Goal: Information Seeking & Learning: Check status

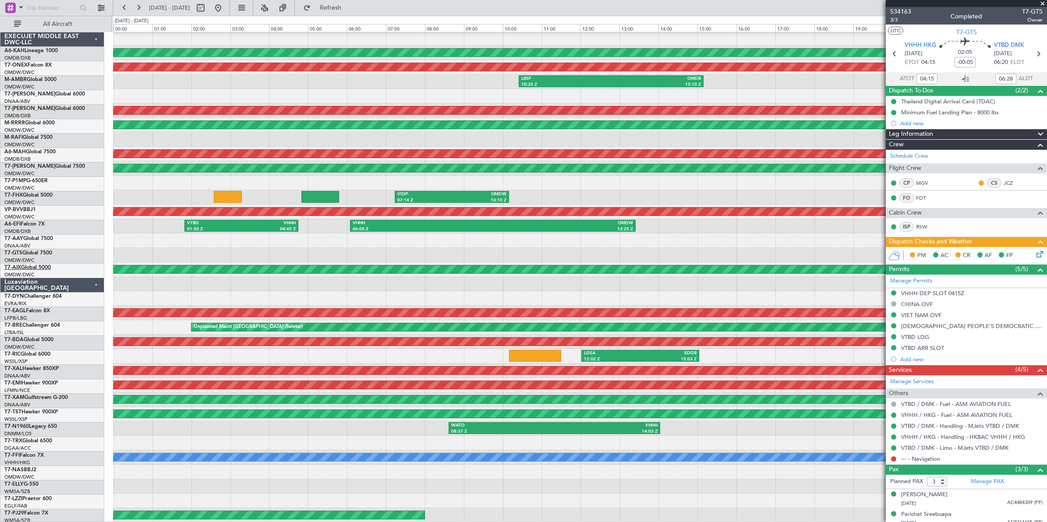
scroll to position [31, 0]
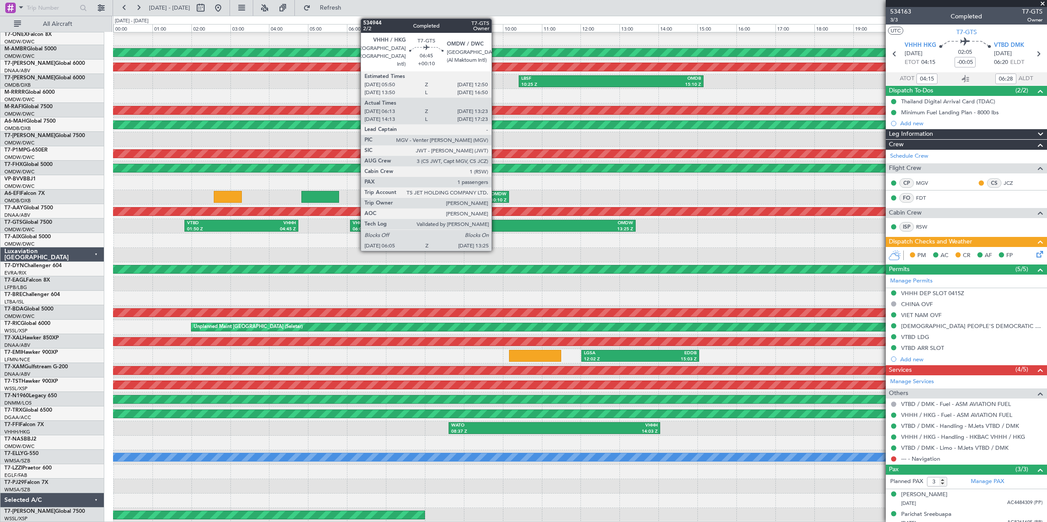
click at [496, 228] on div "13:25 Z" at bounding box center [563, 230] width 140 height 6
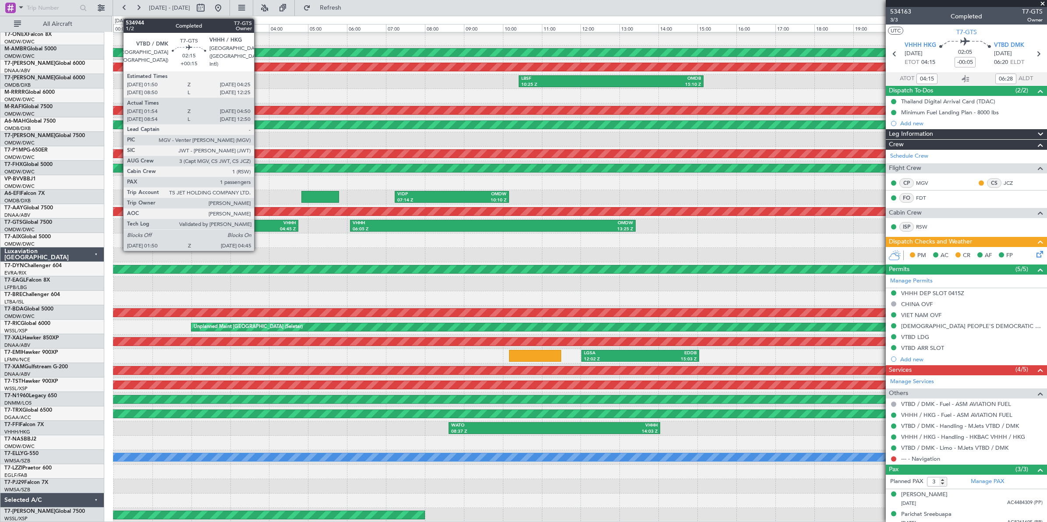
click at [259, 225] on div "VHHH" at bounding box center [268, 223] width 54 height 6
click at [255, 227] on div "04:45 Z" at bounding box center [268, 230] width 54 height 6
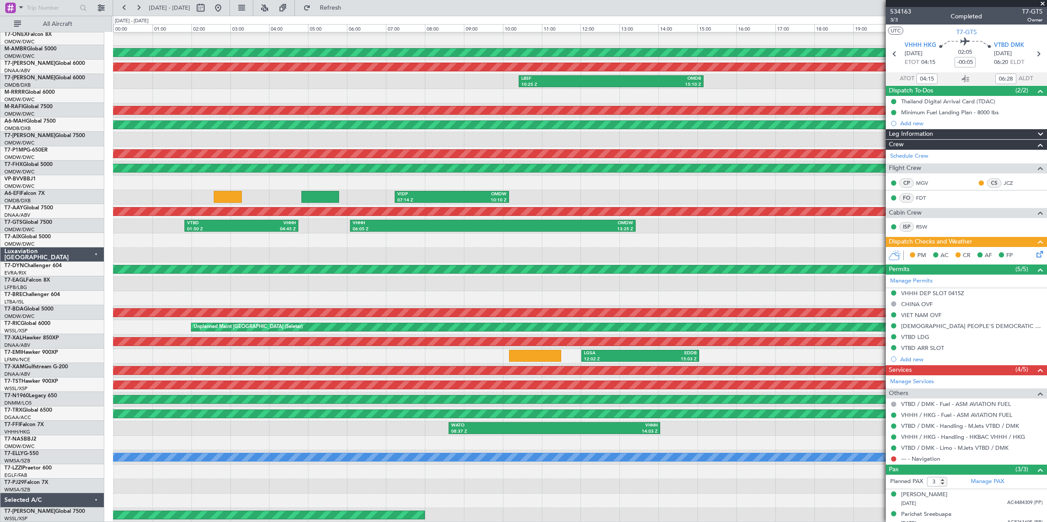
type input "[PERSON_NAME] ([PERSON_NAME])"
type input "6958"
type input "[PERSON_NAME] ([PERSON_NAME])"
type input "6958"
click at [208, 10] on button at bounding box center [201, 8] width 14 height 14
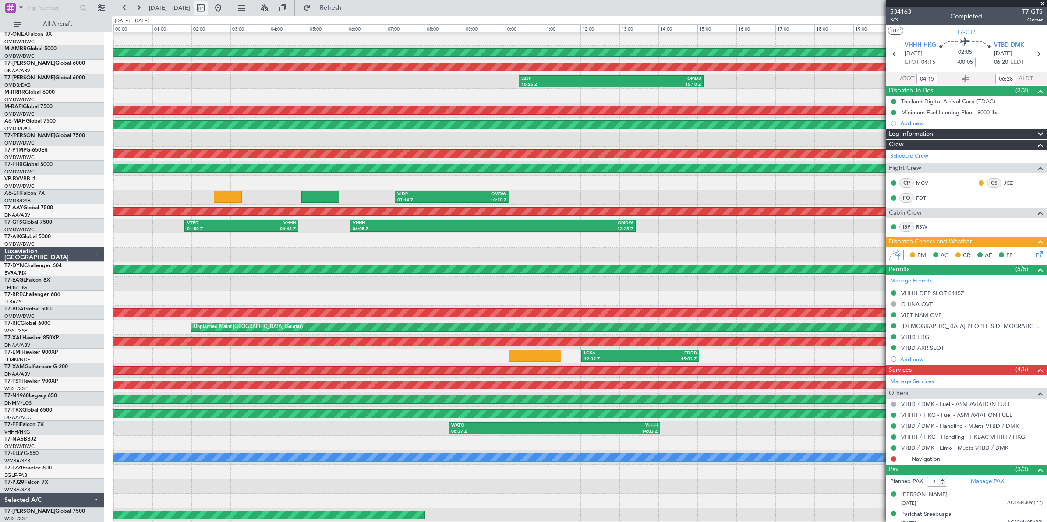
select select "8"
select select "2025"
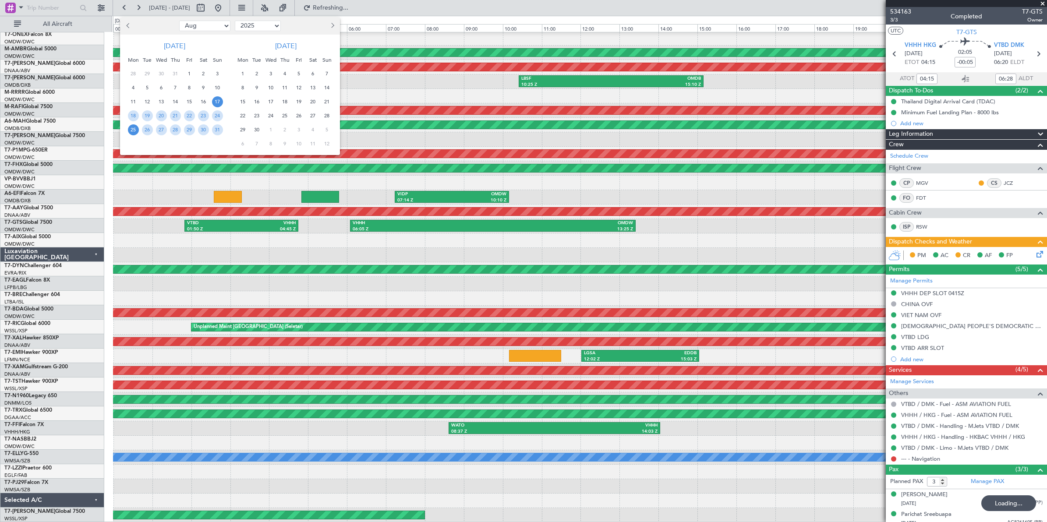
click at [134, 132] on span "25" at bounding box center [133, 129] width 11 height 11
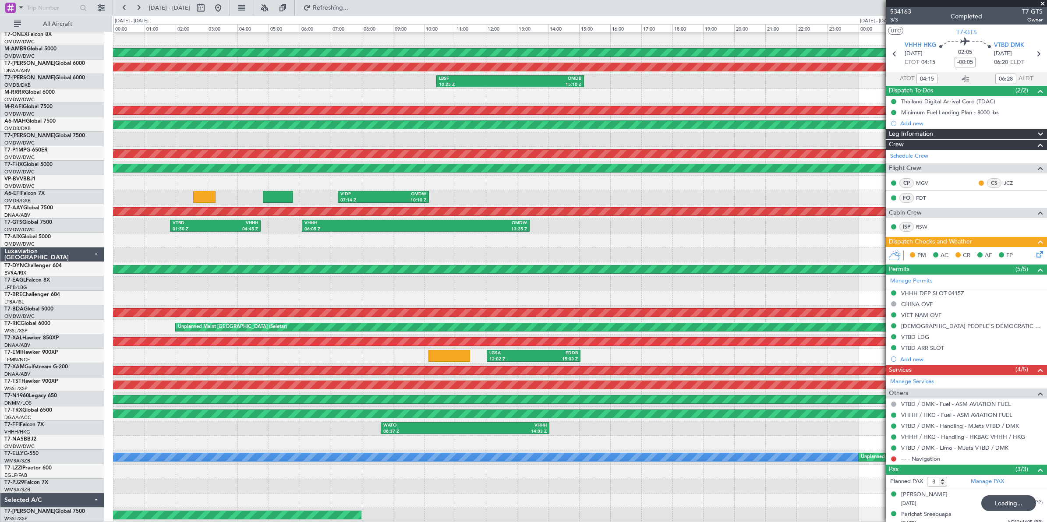
click at [134, 132] on span "25" at bounding box center [133, 129] width 11 height 11
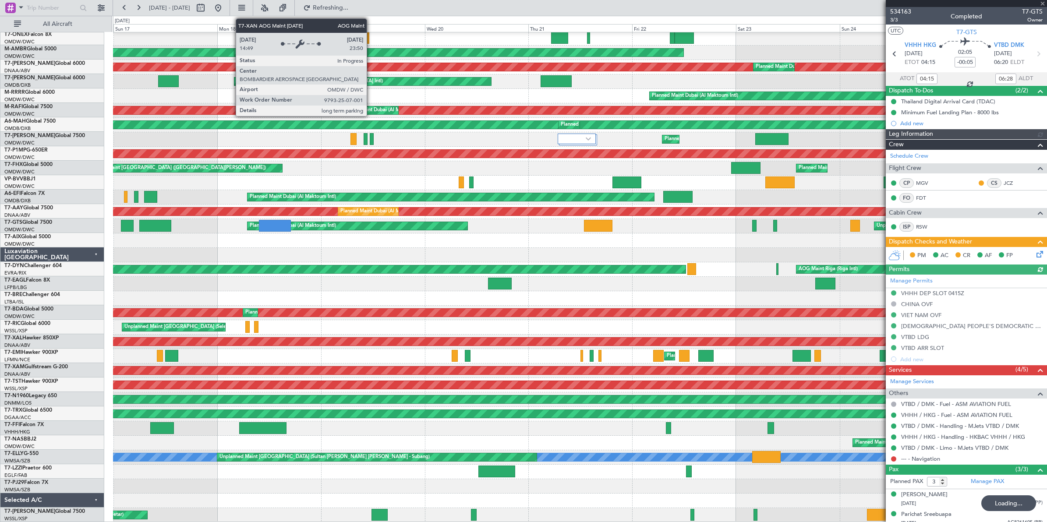
type input "[PERSON_NAME] ([PERSON_NAME])"
type input "6958"
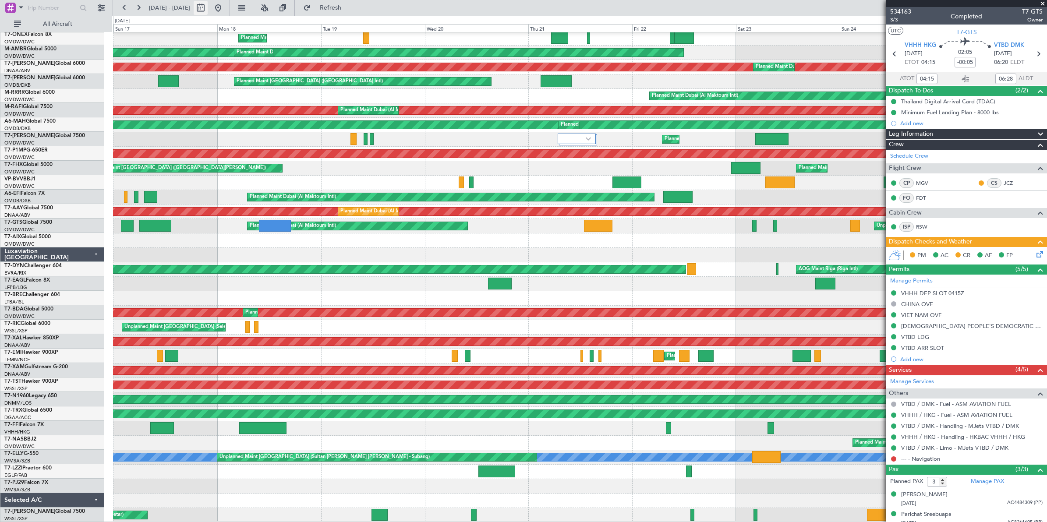
click at [208, 11] on button at bounding box center [201, 8] width 14 height 14
select select "8"
select select "2025"
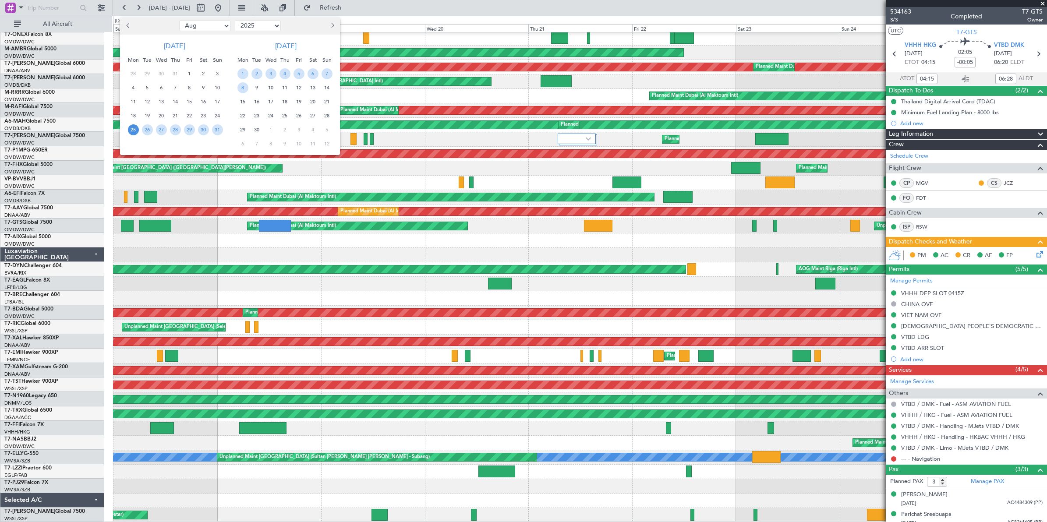
click at [134, 131] on span "25" at bounding box center [133, 129] width 11 height 11
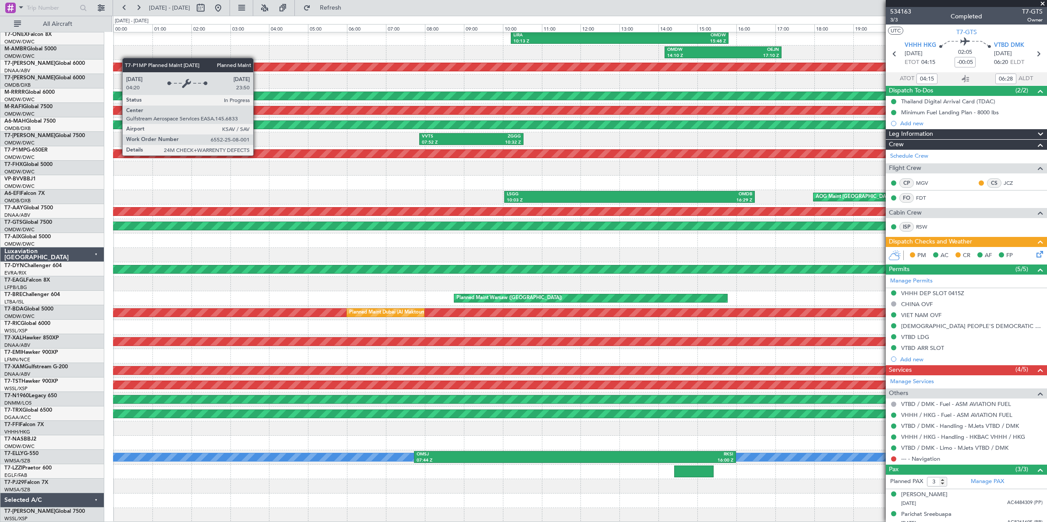
scroll to position [0, 0]
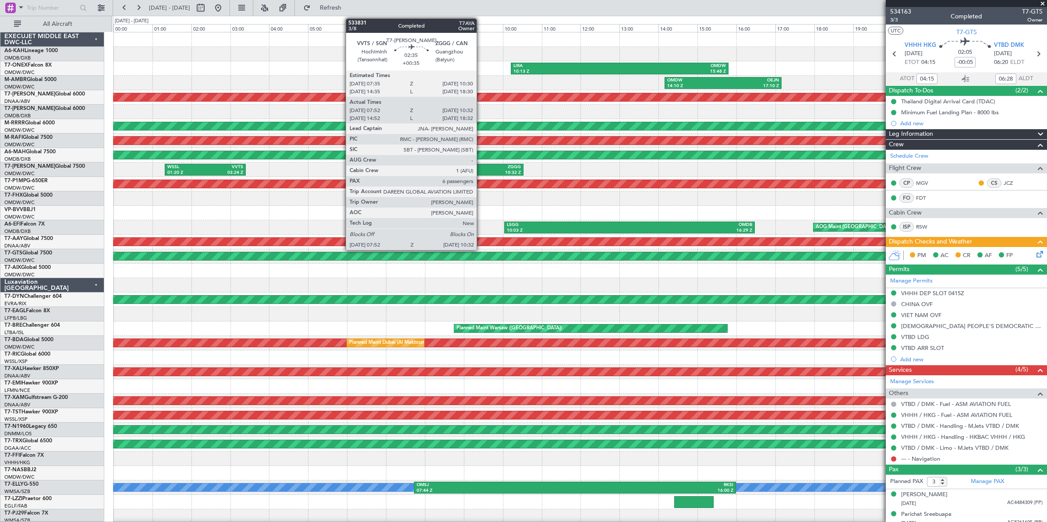
click at [481, 165] on div "ZGGG" at bounding box center [497, 167] width 50 height 6
click at [482, 165] on div "ZGGG" at bounding box center [497, 167] width 50 height 6
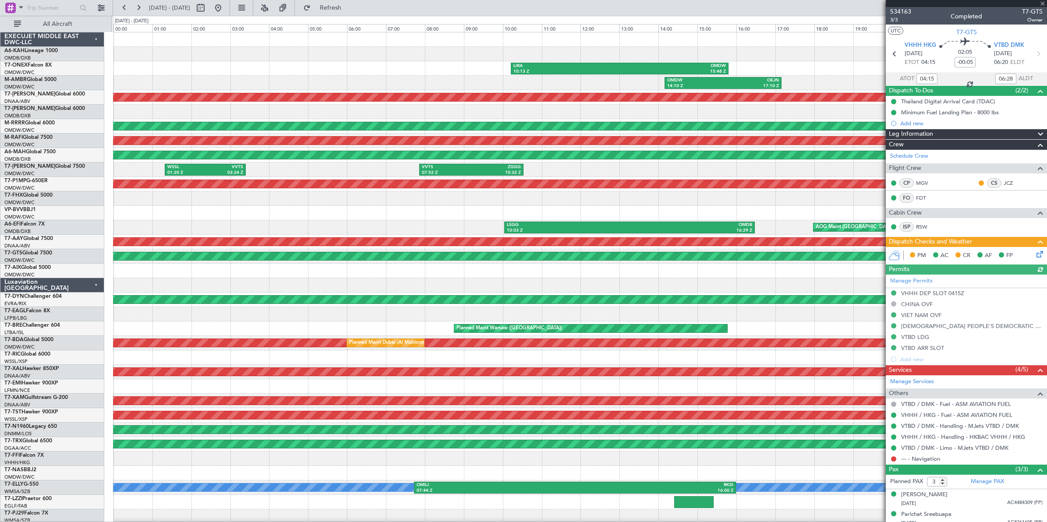
type input "[PERSON_NAME] ([PERSON_NAME])"
type input "6958"
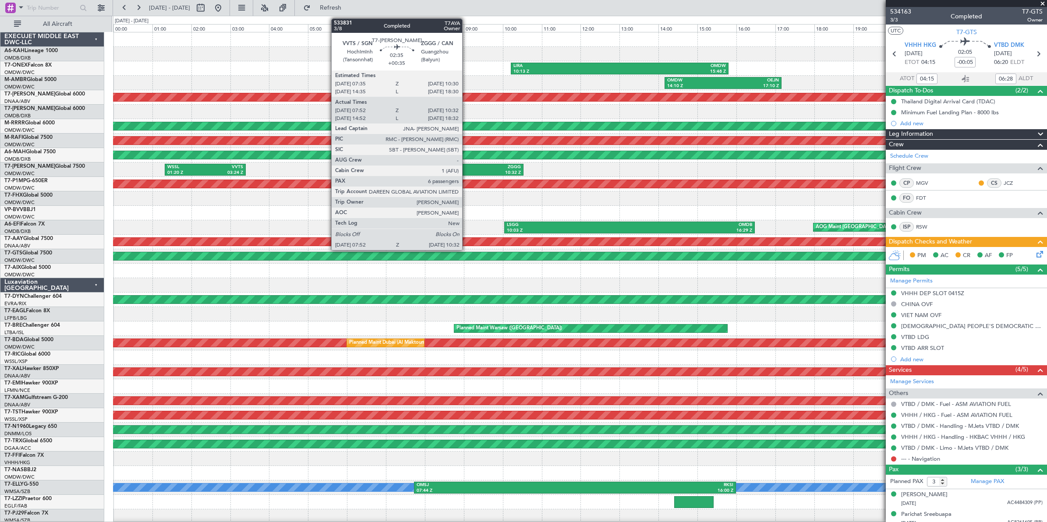
click at [467, 171] on div "07:52 Z" at bounding box center [447, 173] width 50 height 6
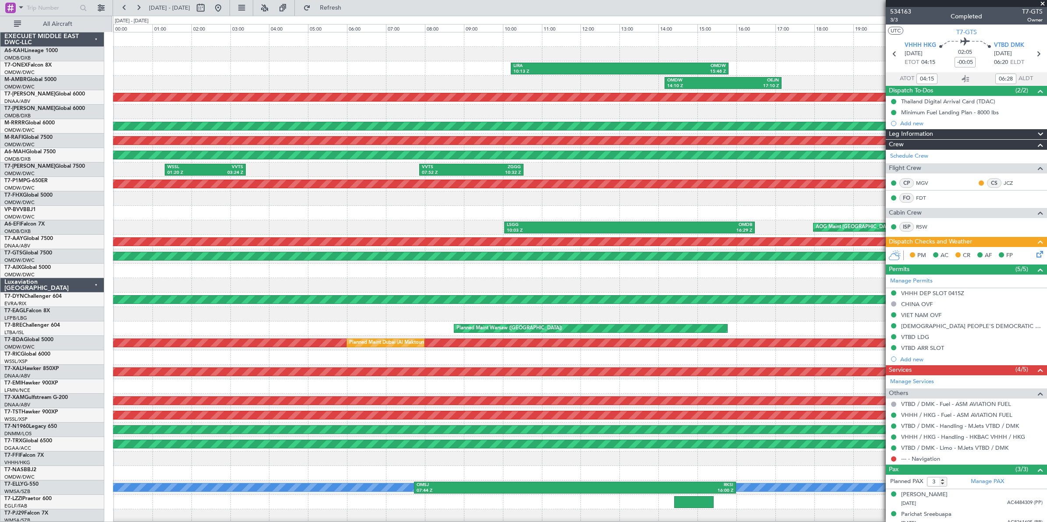
click at [1043, 3] on span at bounding box center [1043, 4] width 9 height 8
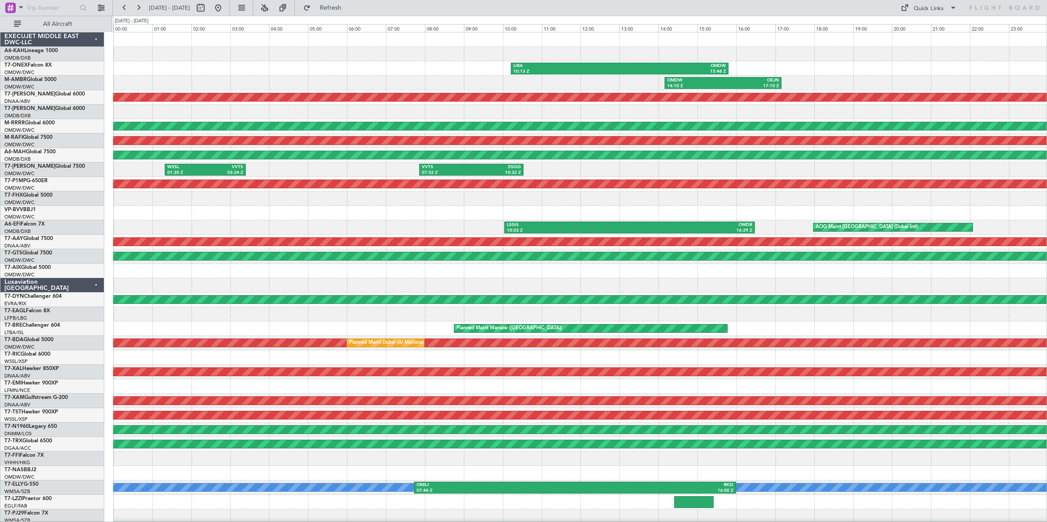
type input "0"
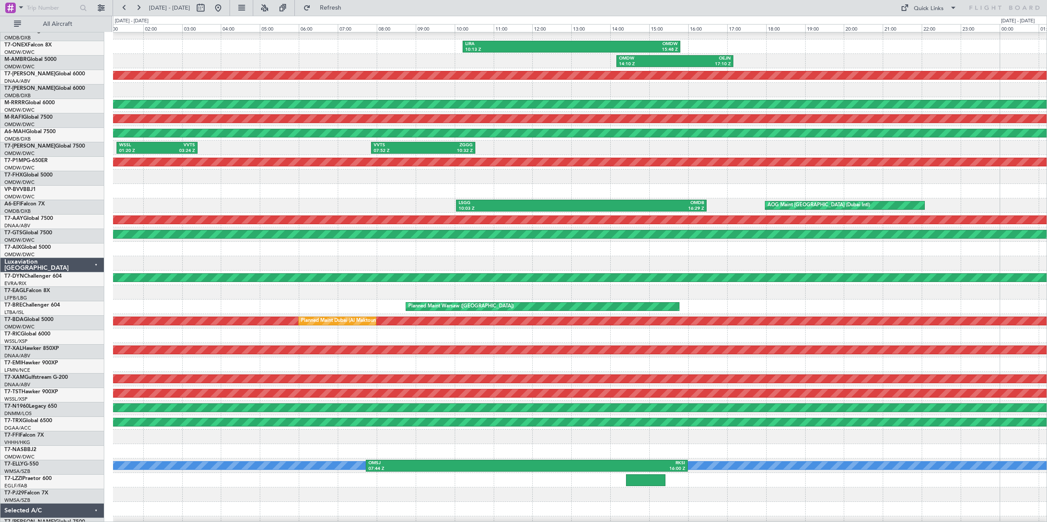
scroll to position [22, 0]
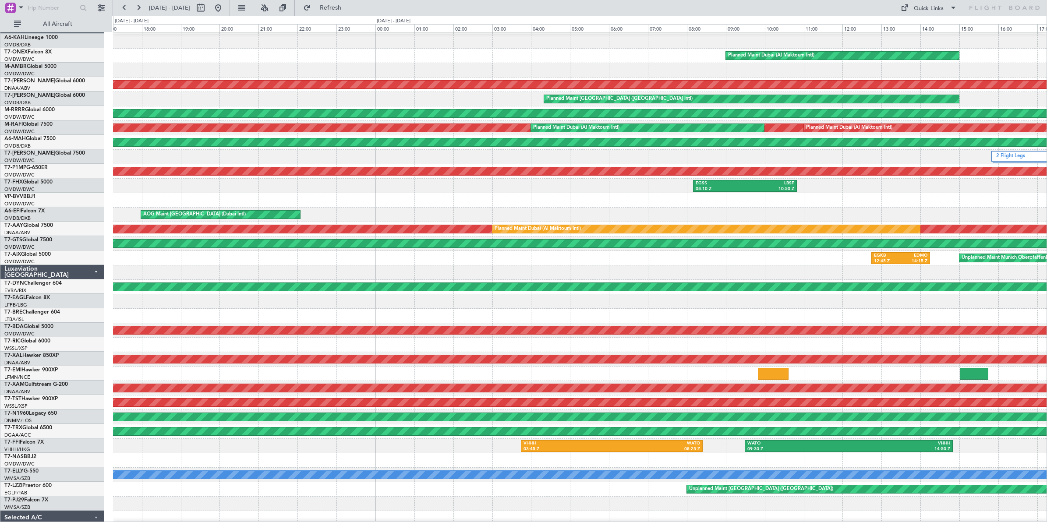
click at [169, 187] on div "EGSS 08:10 Z LBSF 10:50 Z" at bounding box center [580, 186] width 934 height 14
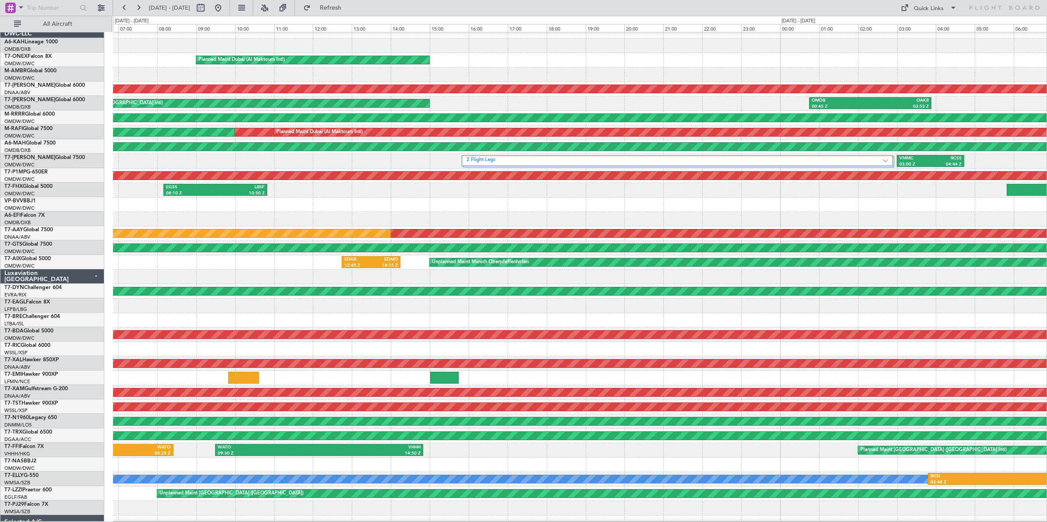
scroll to position [4, 0]
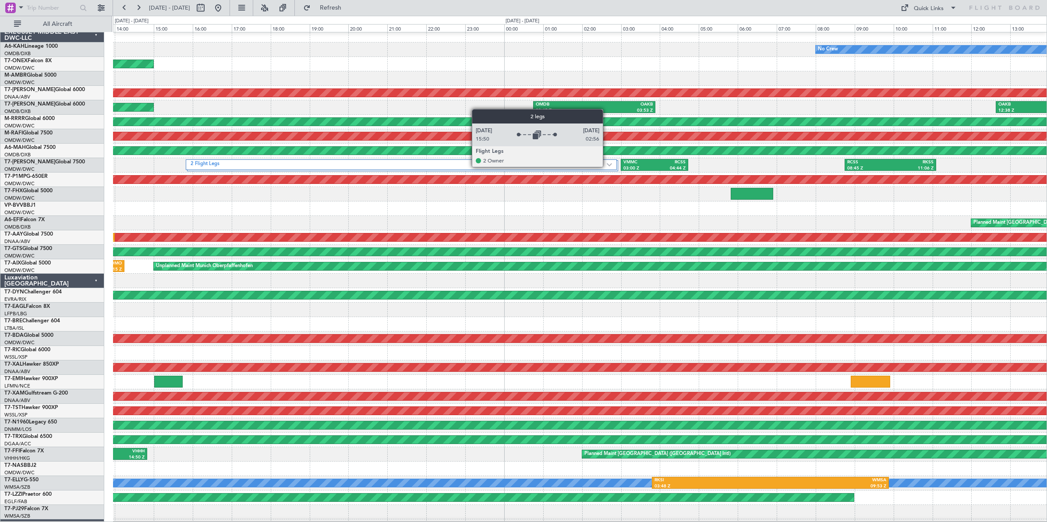
click at [607, 167] on div "2 Flight Legs" at bounding box center [401, 165] width 431 height 11
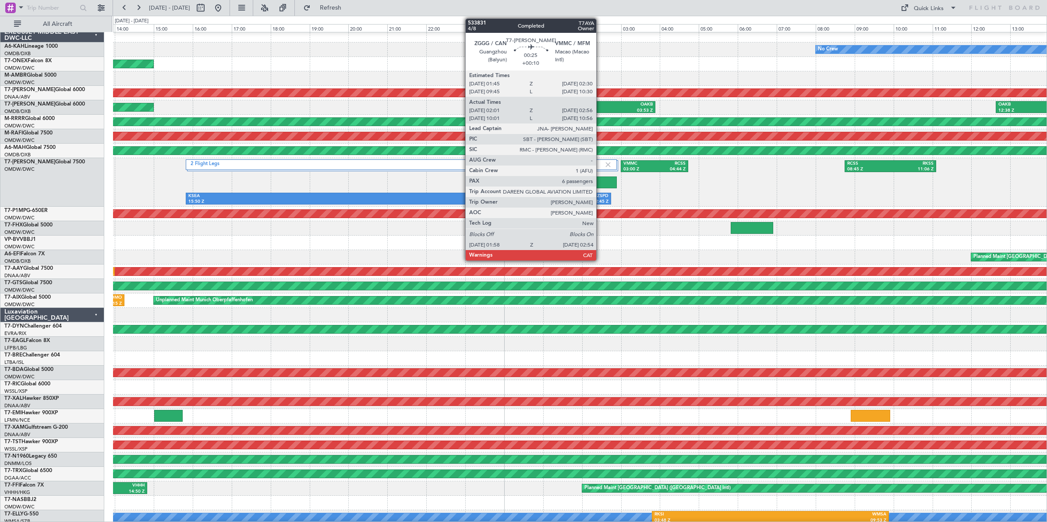
click at [601, 183] on div at bounding box center [599, 183] width 36 height 12
click at [605, 180] on div at bounding box center [599, 183] width 36 height 12
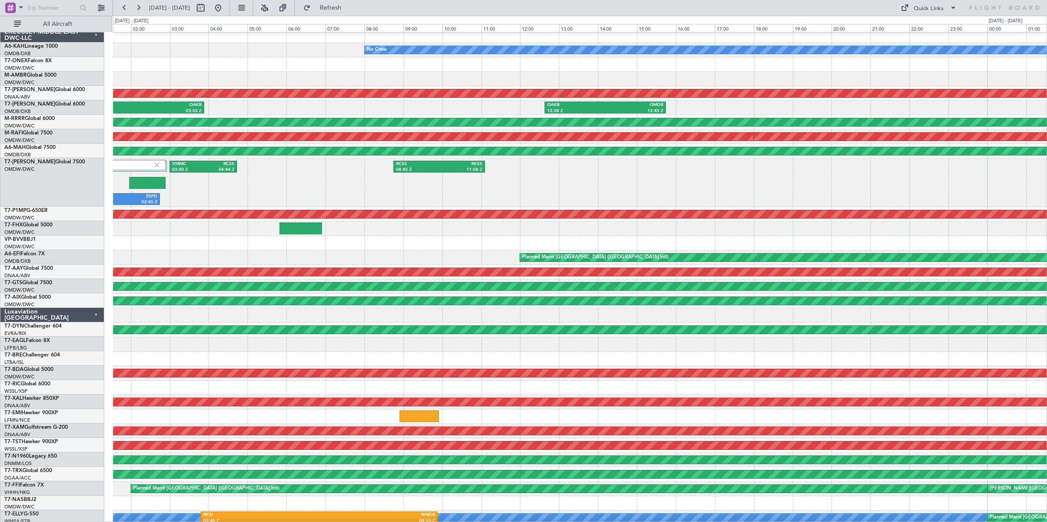
click at [491, 185] on div "RCSS 08:45 Z RKSS 11:06 Z VMMC 03:00 Z RCSS 04:44 Z KSEA 15:50 Z ZSPD 02:45 Z 2…" at bounding box center [580, 183] width 934 height 49
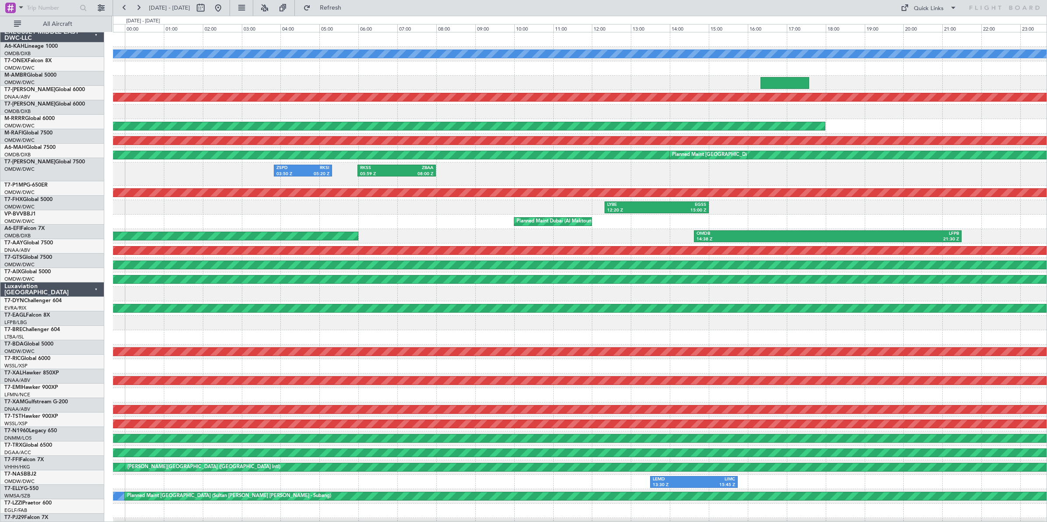
scroll to position [0, 0]
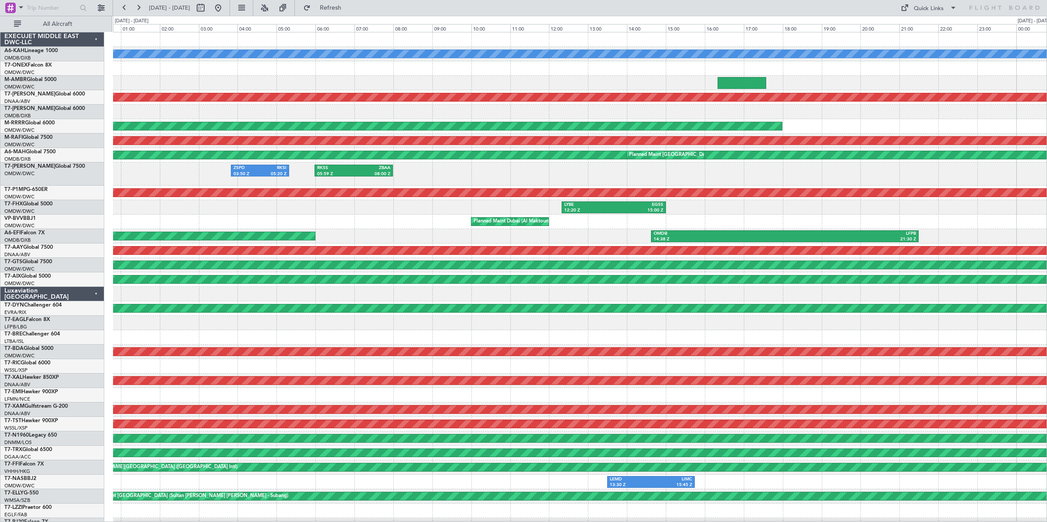
click at [486, 187] on div "No Crew Planned Maint [GEOGRAPHIC_DATA] (Al Maktoum Intl) AOG Maint [GEOGRAPHIC…" at bounding box center [580, 296] width 934 height 529
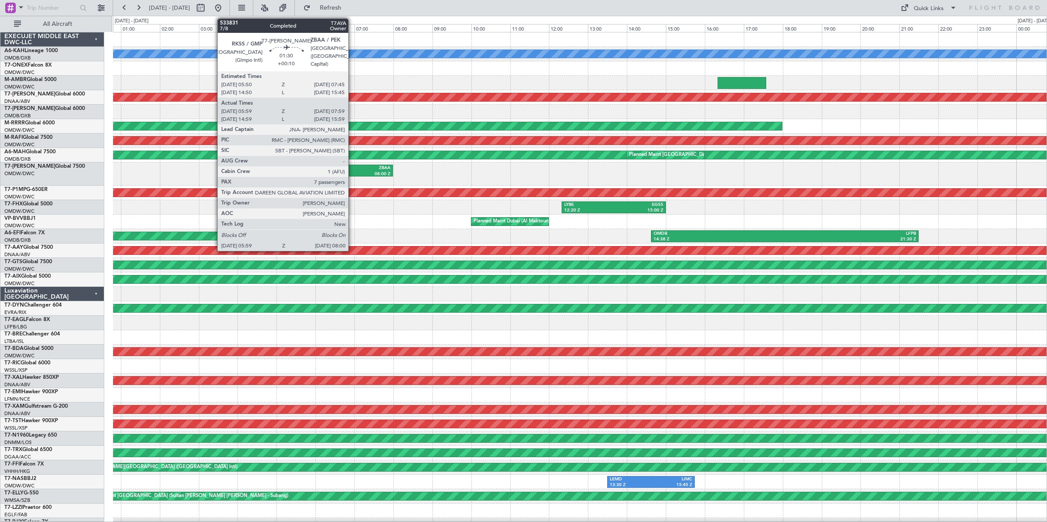
click at [353, 168] on div "RKSS" at bounding box center [335, 168] width 37 height 6
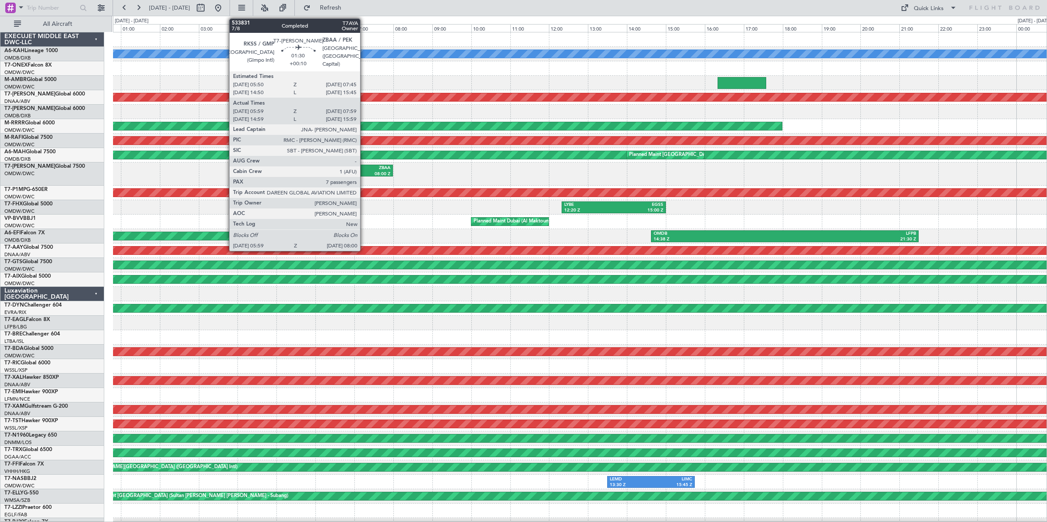
click at [365, 170] on div "ZBAA" at bounding box center [372, 168] width 37 height 6
click at [365, 169] on div "ZBAA" at bounding box center [372, 168] width 37 height 6
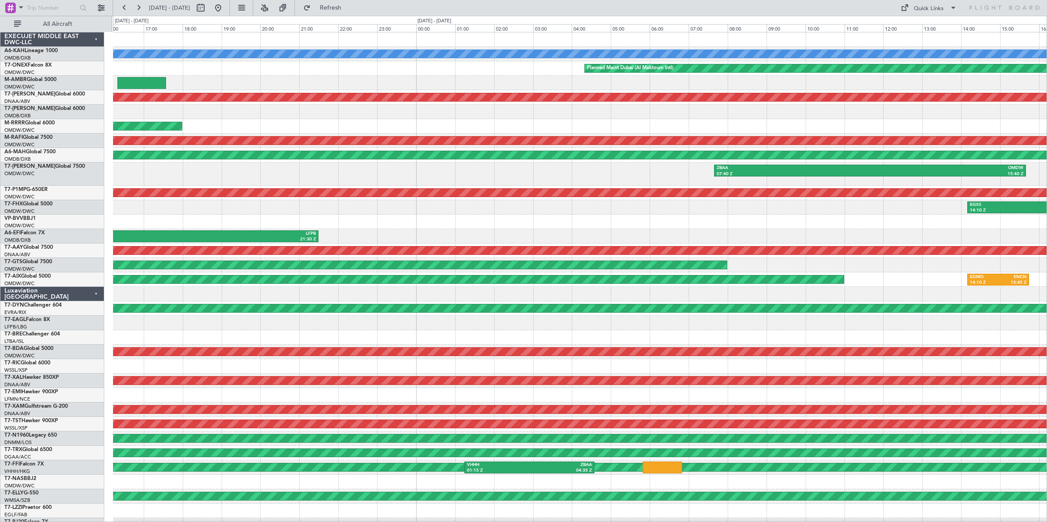
click at [280, 178] on div "ZBAA 07:40 Z OMDW 15:40 Z" at bounding box center [580, 174] width 934 height 23
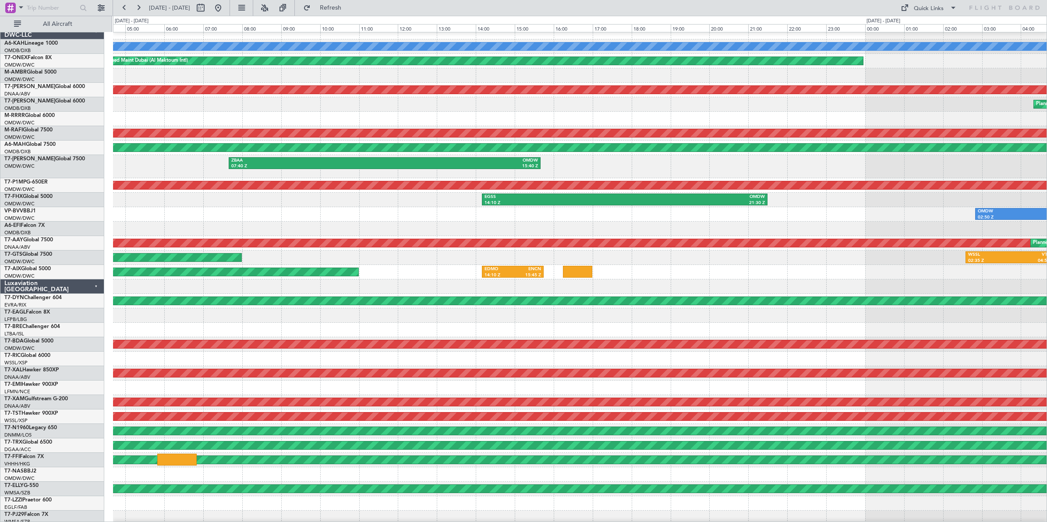
click at [205, 176] on div "ZBAA 07:40 Z OMDW 15:40 Z RKSI 05:50 Z ZBAA 07:30 Z AOG Maint [GEOGRAPHIC_DATA]…" at bounding box center [580, 166] width 934 height 23
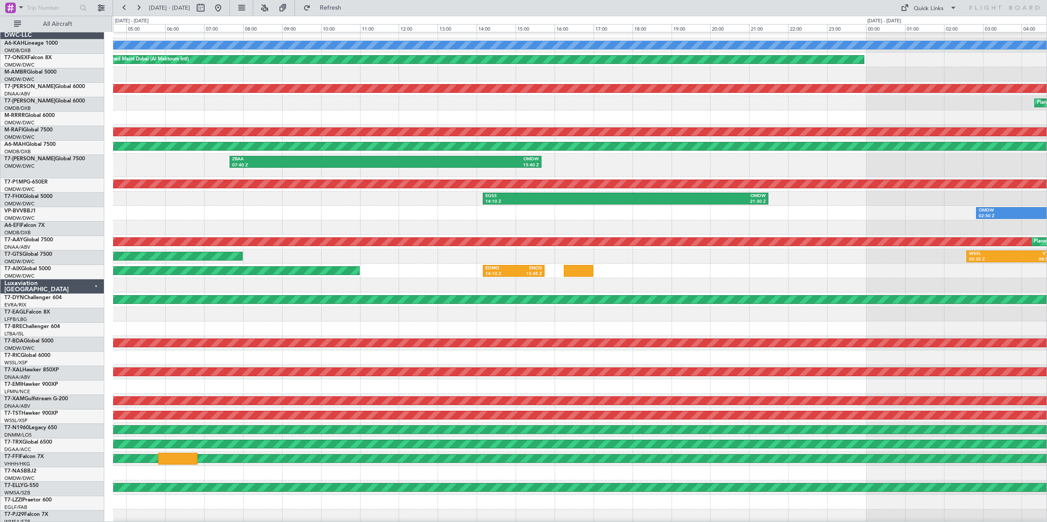
scroll to position [9, 0]
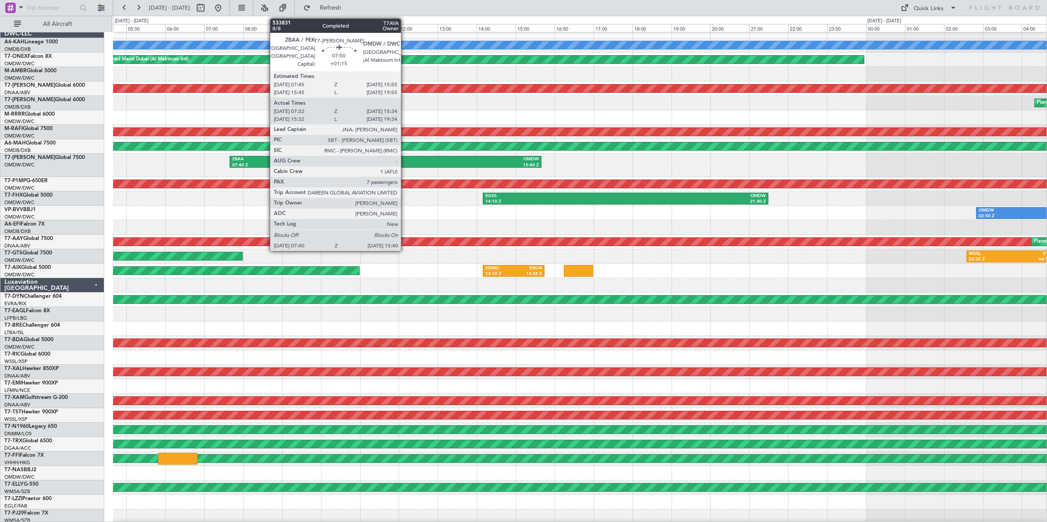
click at [404, 163] on div "15:40 Z" at bounding box center [462, 166] width 153 height 6
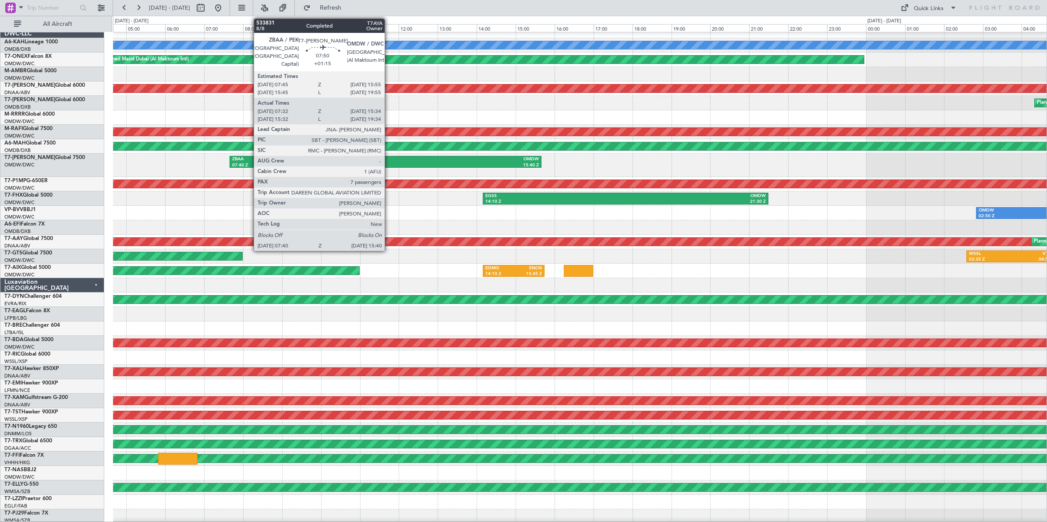
click at [389, 164] on div "15:40 Z" at bounding box center [462, 166] width 153 height 6
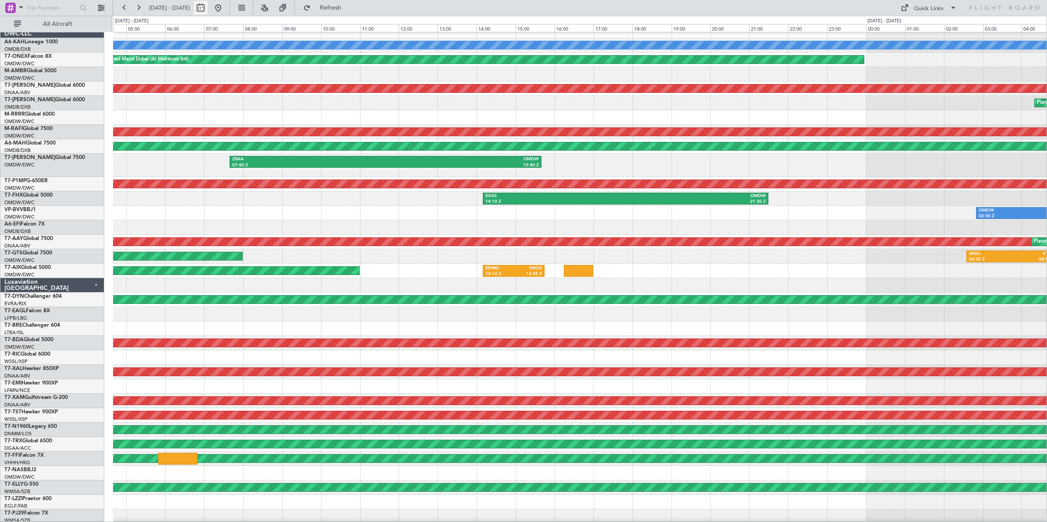
click at [208, 8] on button at bounding box center [201, 8] width 14 height 14
select select "8"
select select "2025"
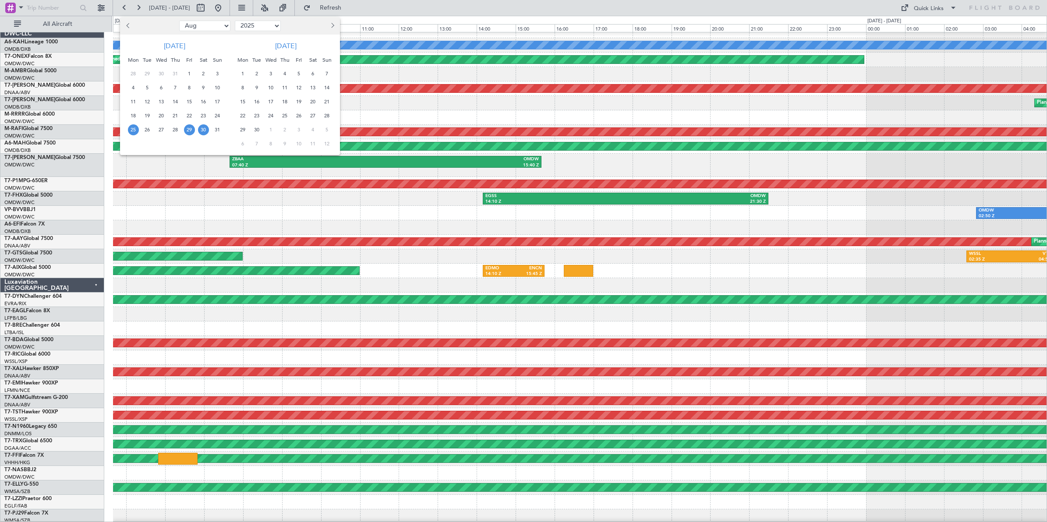
click at [134, 131] on span "25" at bounding box center [133, 129] width 11 height 11
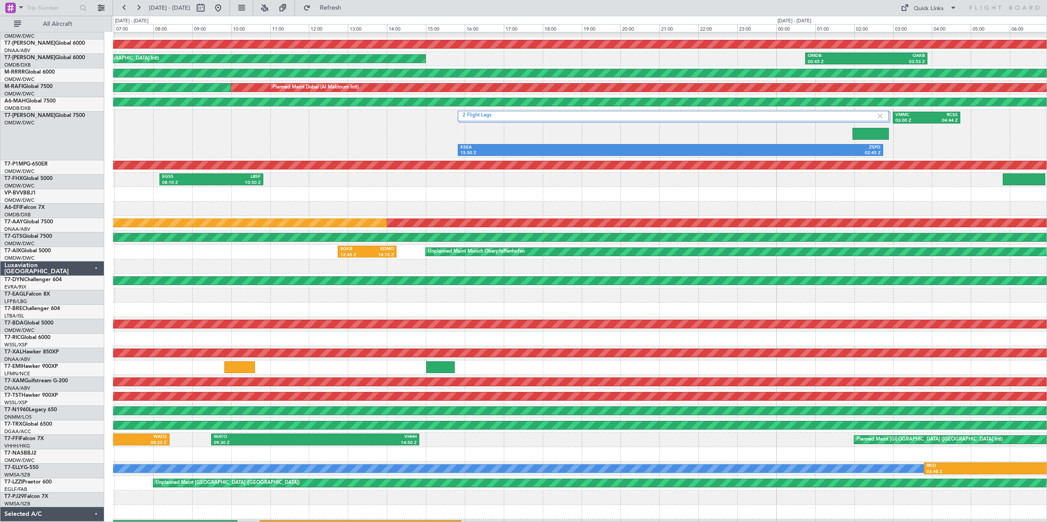
scroll to position [59, 0]
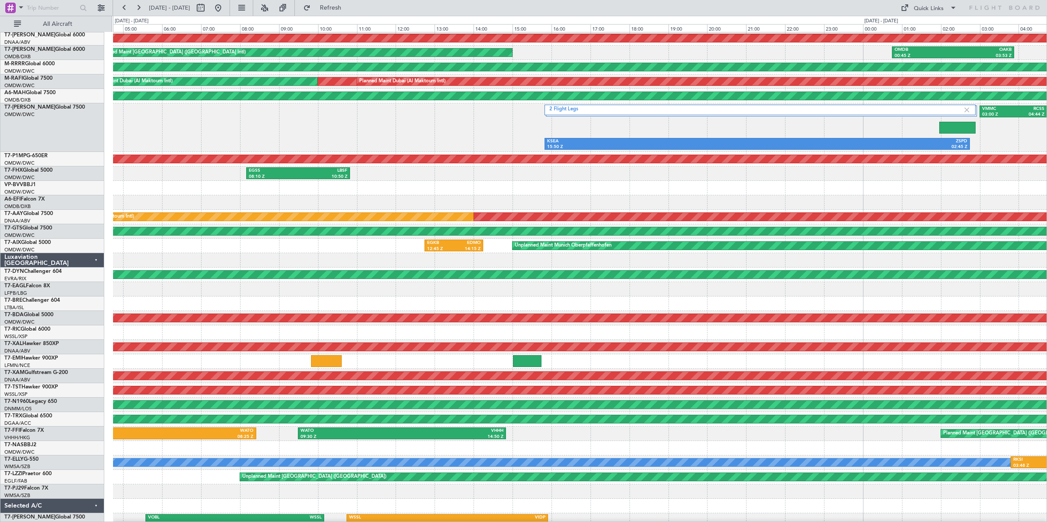
click at [477, 136] on div "2 Flight Legs KSEA 15:50 Z ZSPD 02:45 Z VMMC 03:00 Z RCSS 04:44 Z RCSS 08:45 Z …" at bounding box center [580, 127] width 934 height 49
click at [208, 202] on div at bounding box center [580, 202] width 934 height 14
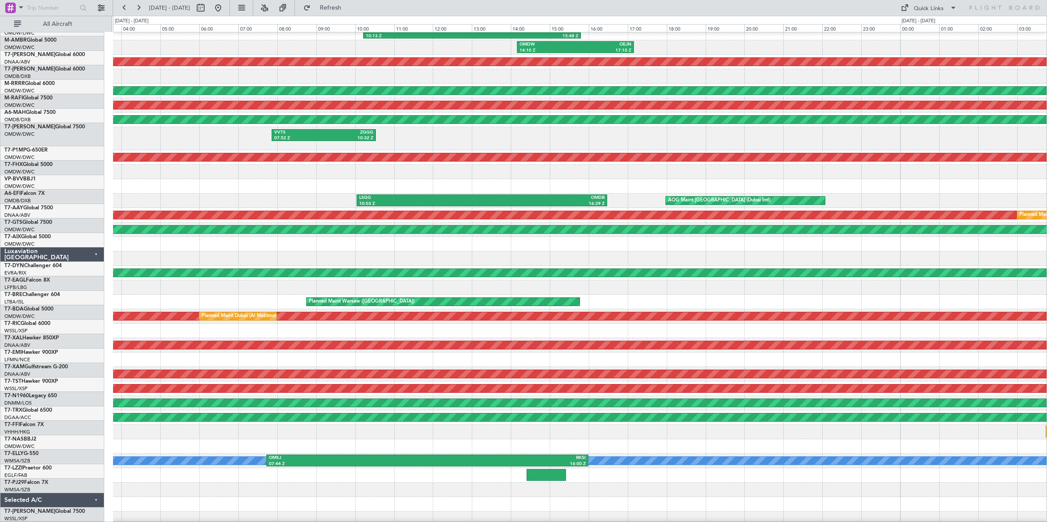
scroll to position [39, 0]
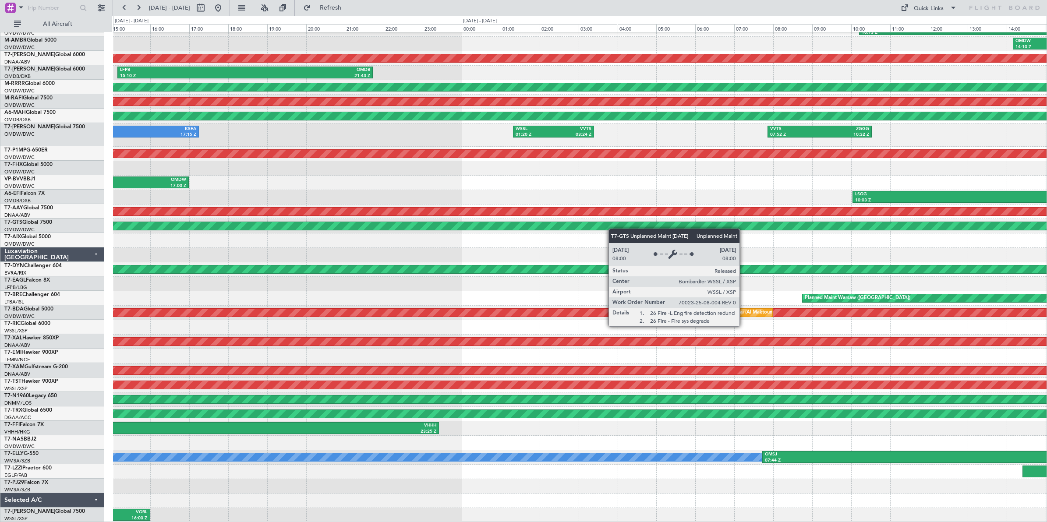
click at [750, 225] on div "OMDB 03:15 Z LHBP 09:15 Z LIRA 10:13 Z OMDW 15:48 Z OMDW 14:10 Z OEJN 17:10 Z A…" at bounding box center [580, 257] width 934 height 529
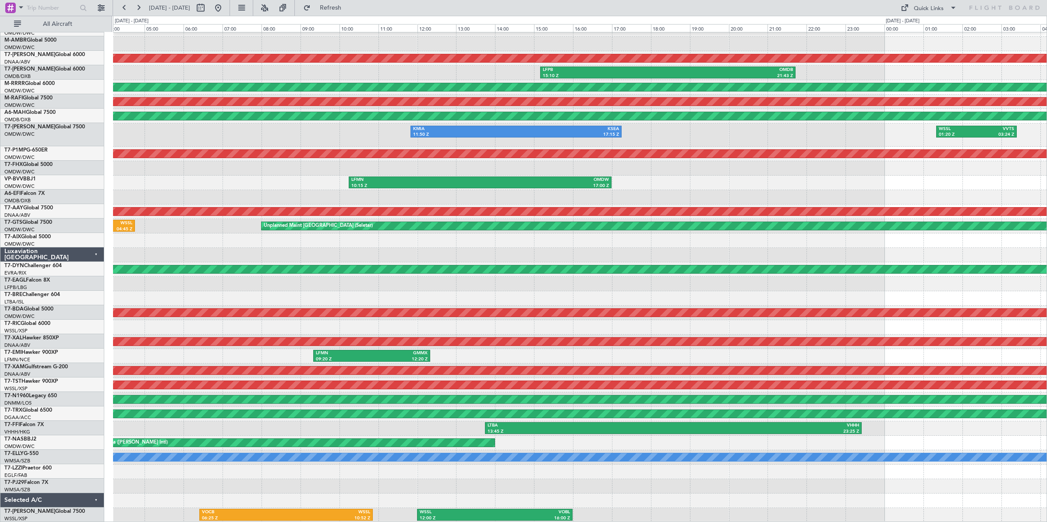
click at [656, 170] on div "OMDB 03:15 Z LHBP 09:15 Z AOG Maint [GEOGRAPHIC_DATA] (Al Maktoum Intl) LFPB 15…" at bounding box center [580, 257] width 934 height 529
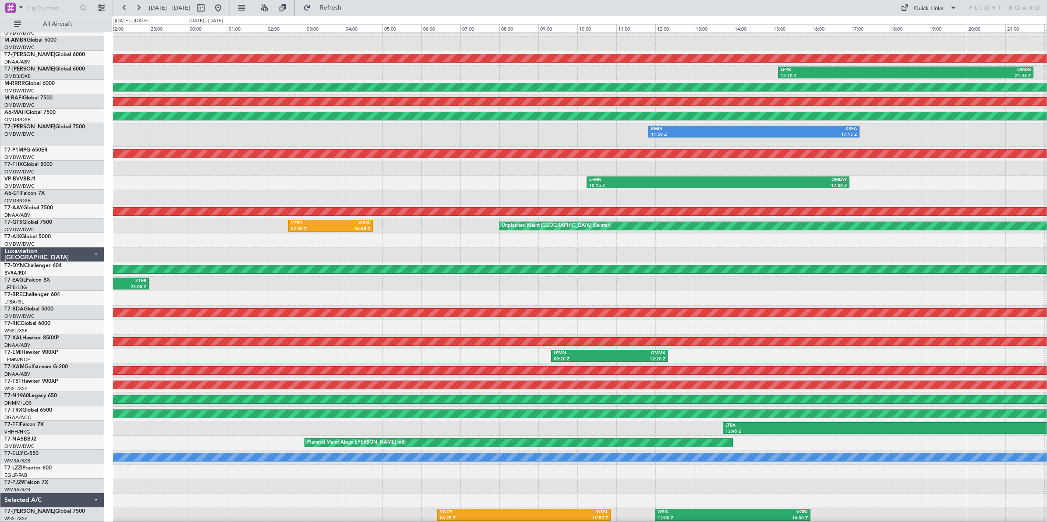
click at [417, 245] on div "OMDB 03:15 Z LHBP 09:15 Z AOG Maint [GEOGRAPHIC_DATA] (Al Maktoum Intl) LFPB 15…" at bounding box center [580, 257] width 934 height 529
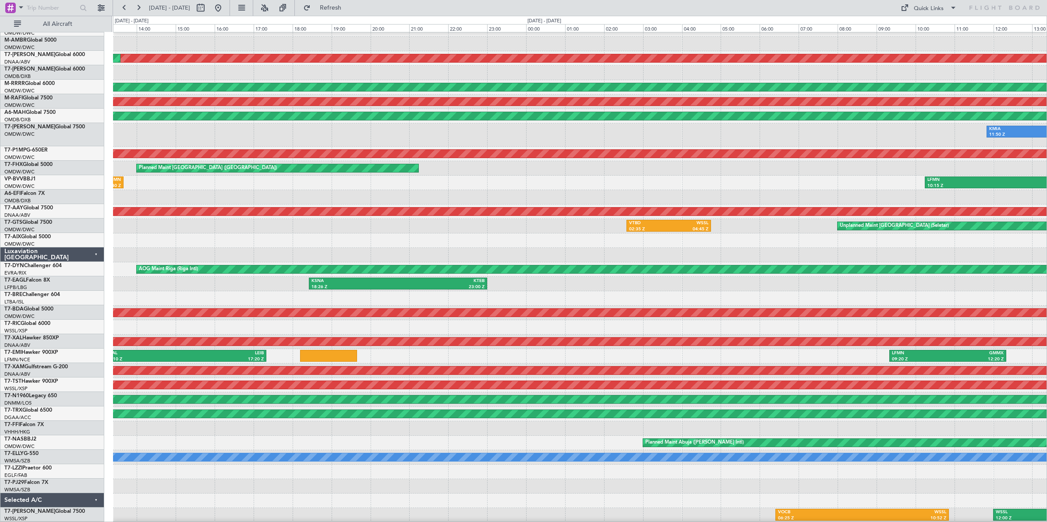
click at [641, 228] on div "OMDB 03:15 Z LHBP 09:15 Z Planned Maint [GEOGRAPHIC_DATA] (Al Maktoum Intl) AOG…" at bounding box center [580, 257] width 934 height 529
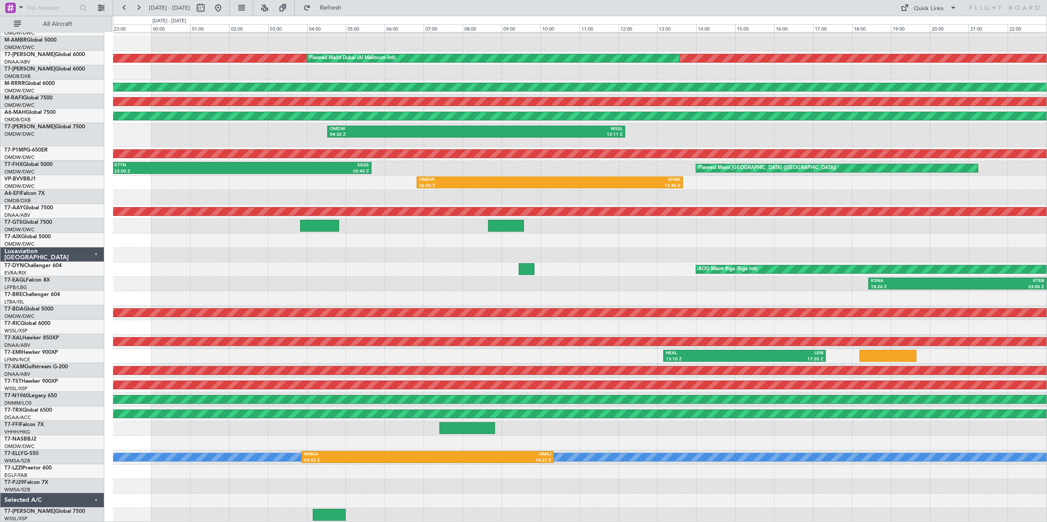
click at [643, 249] on div at bounding box center [580, 255] width 934 height 14
click at [140, 8] on button at bounding box center [138, 8] width 14 height 14
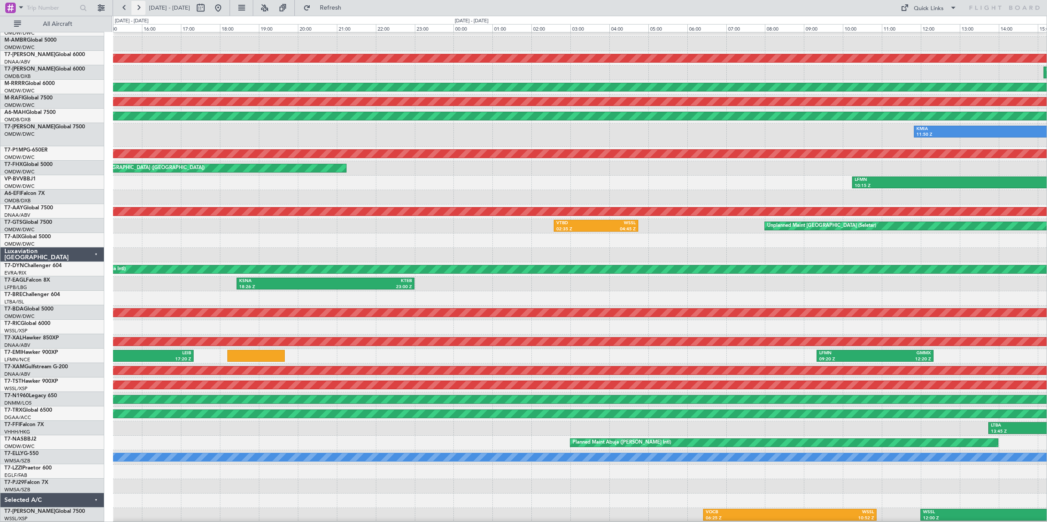
click at [138, 8] on button at bounding box center [138, 8] width 14 height 14
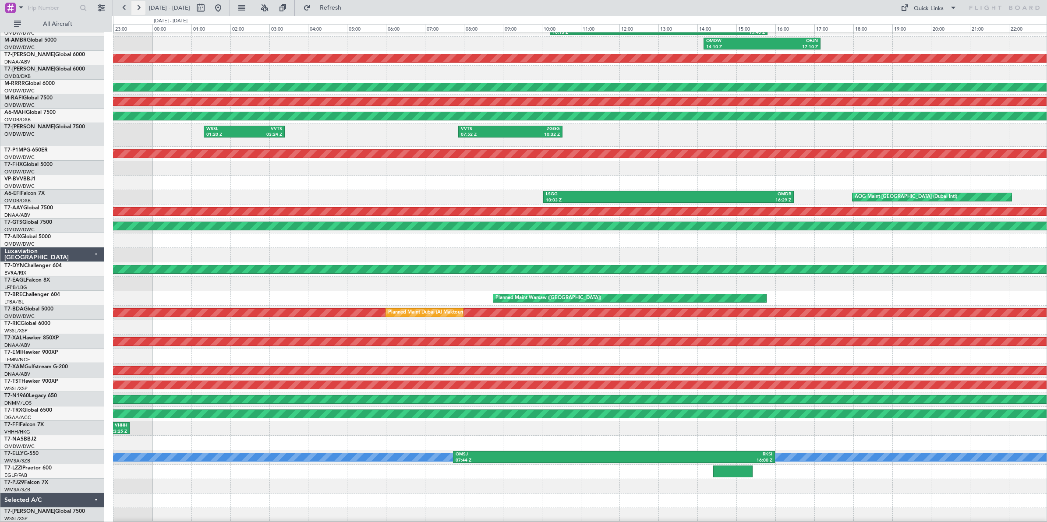
click at [138, 8] on button at bounding box center [138, 8] width 14 height 14
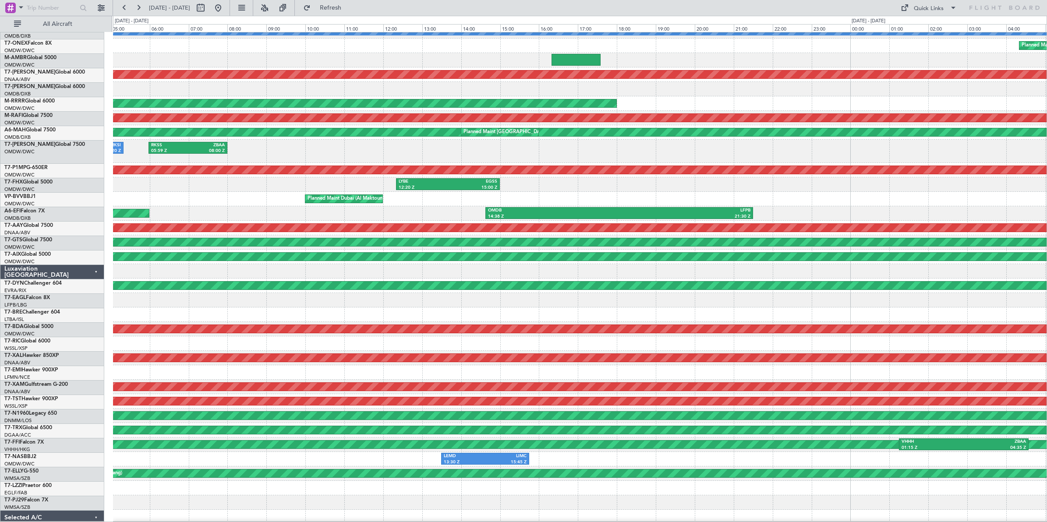
click at [167, 272] on div at bounding box center [580, 271] width 934 height 14
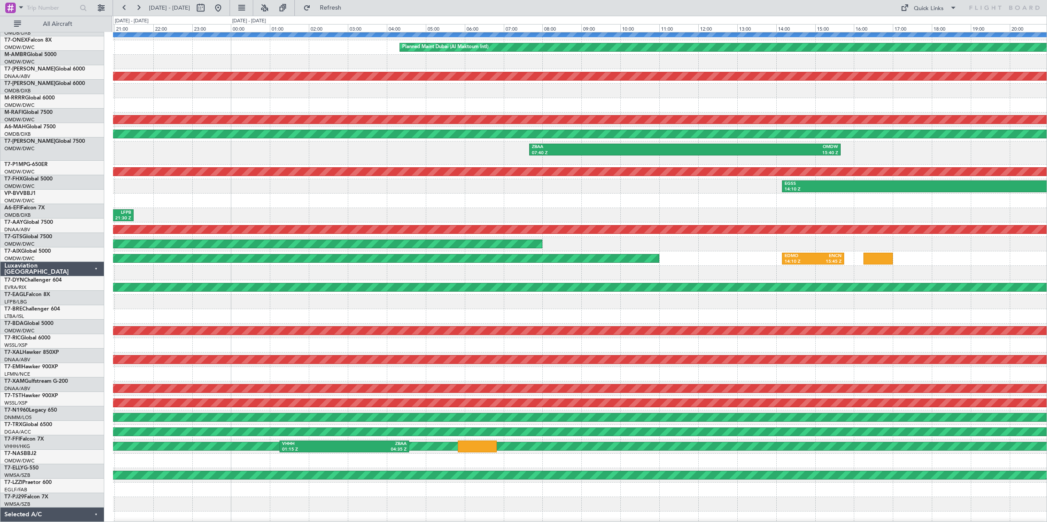
click at [270, 267] on div at bounding box center [580, 273] width 934 height 14
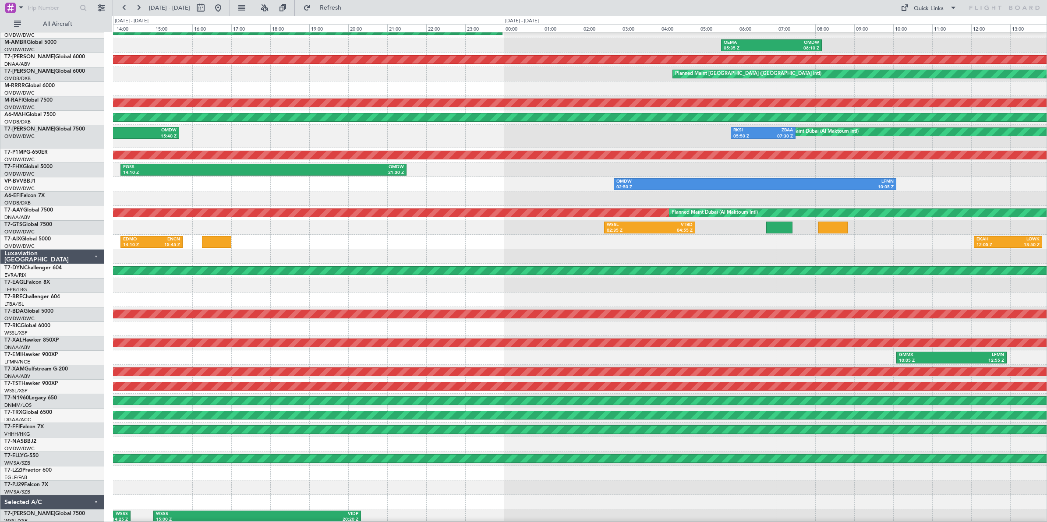
scroll to position [39, 0]
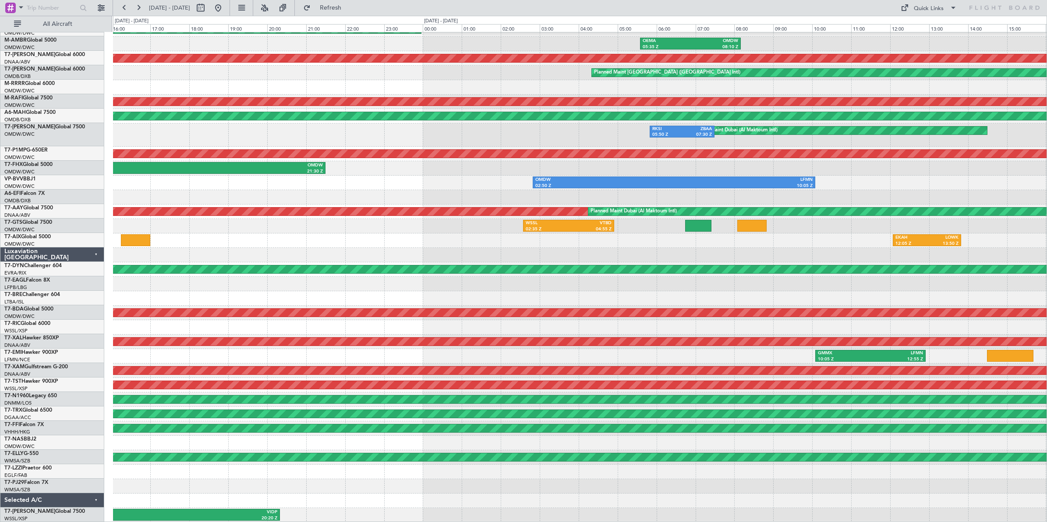
click at [218, 239] on div "No Crew OMDB 04:45 Z LHBP 10:45 Z Planned Maint [GEOGRAPHIC_DATA] (Al Maktoum I…" at bounding box center [580, 257] width 934 height 529
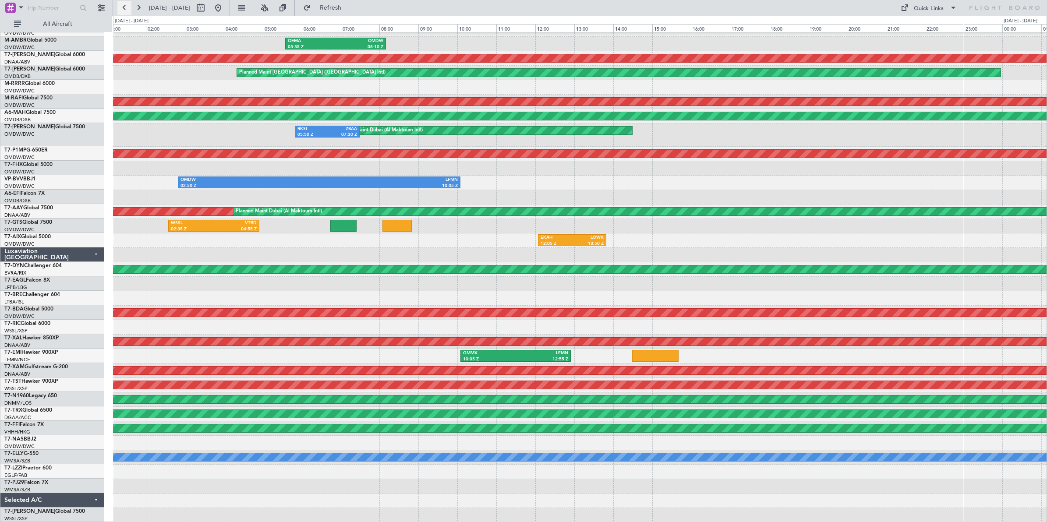
click at [124, 8] on button at bounding box center [124, 8] width 14 height 14
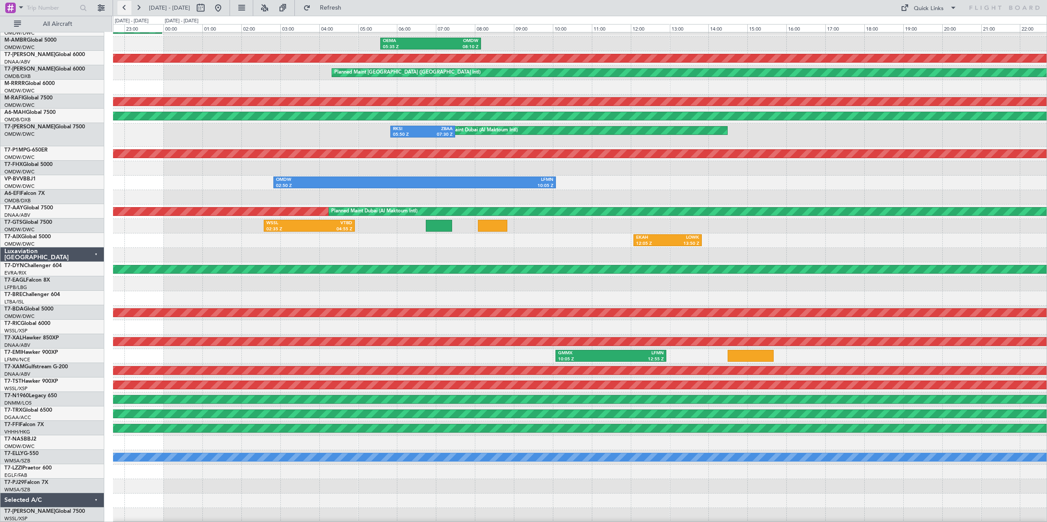
click at [124, 8] on button at bounding box center [124, 8] width 14 height 14
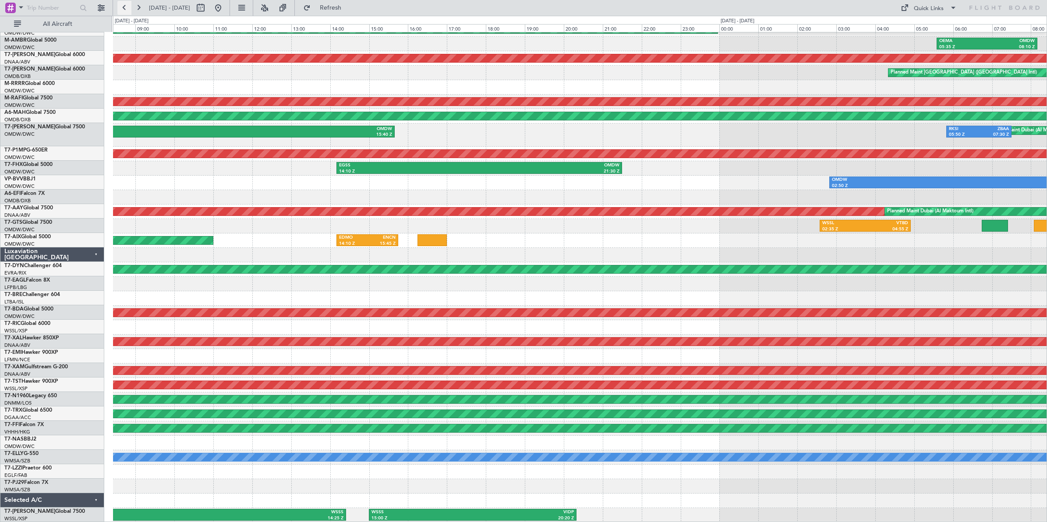
click at [124, 8] on button at bounding box center [124, 8] width 14 height 14
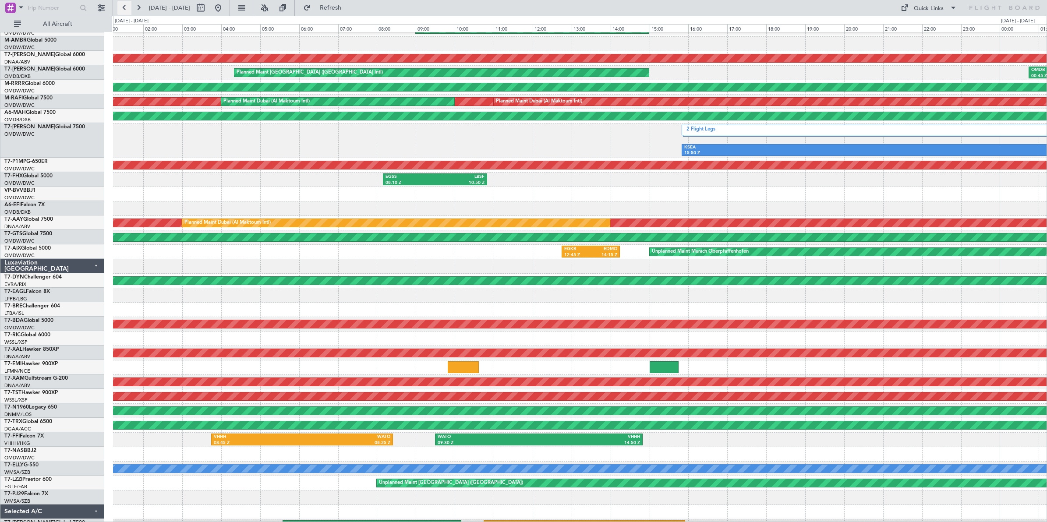
click at [124, 8] on button at bounding box center [124, 8] width 14 height 14
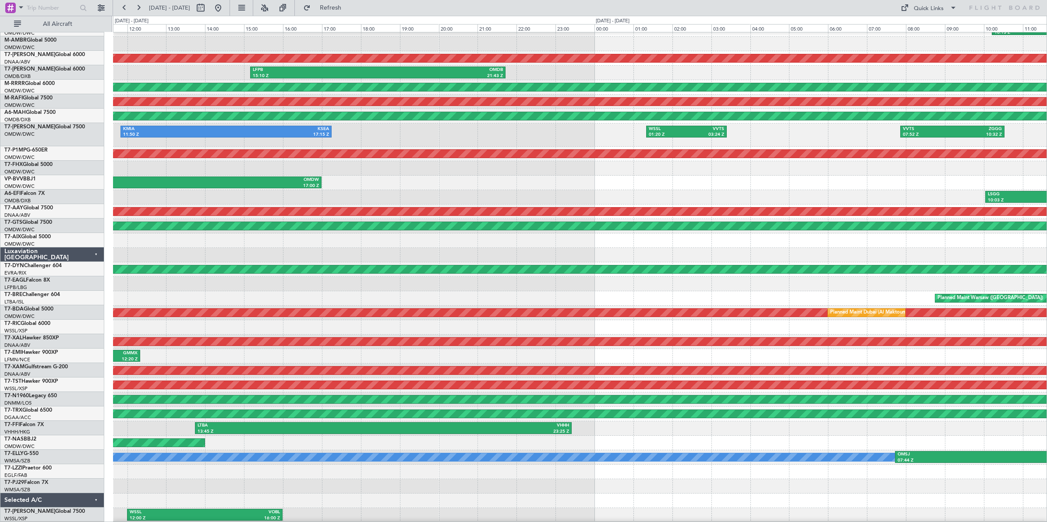
click at [687, 239] on div "OMDB 03:15 Z LHBP 09:15 Z LIRA 10:13 Z OMDW 15:48 Z OMDW 14:10 Z OEJN 17:10 Z A…" at bounding box center [580, 257] width 934 height 529
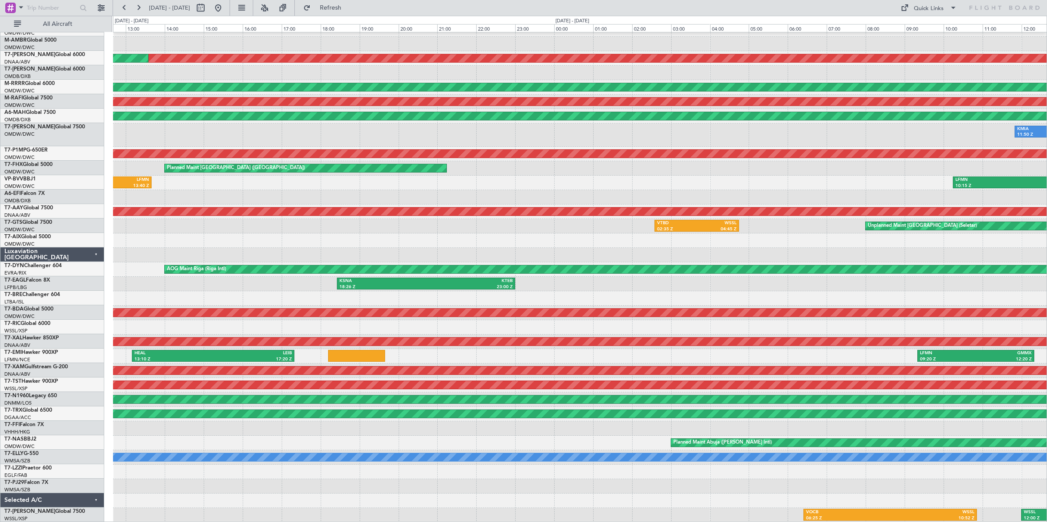
click at [555, 253] on div at bounding box center [580, 255] width 934 height 14
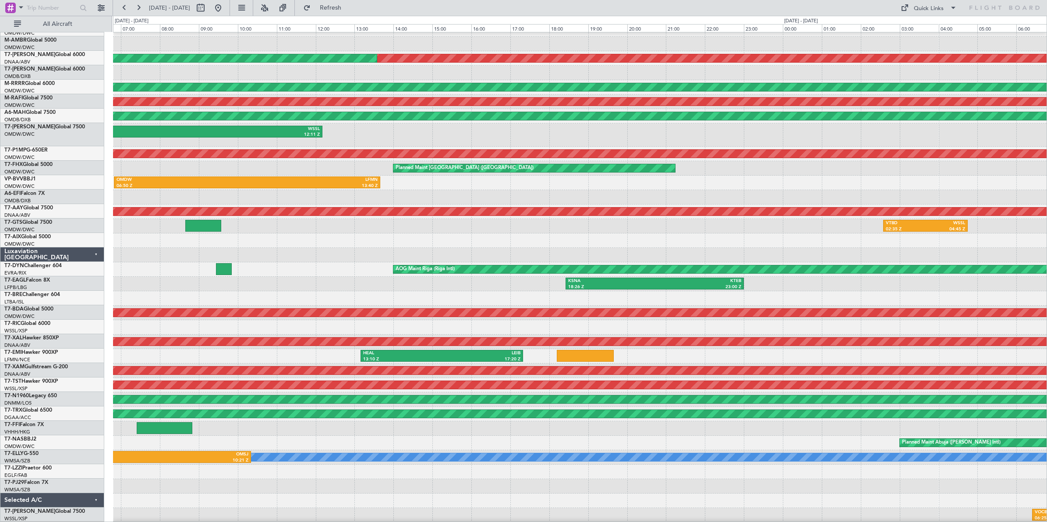
click at [561, 248] on div at bounding box center [580, 255] width 934 height 14
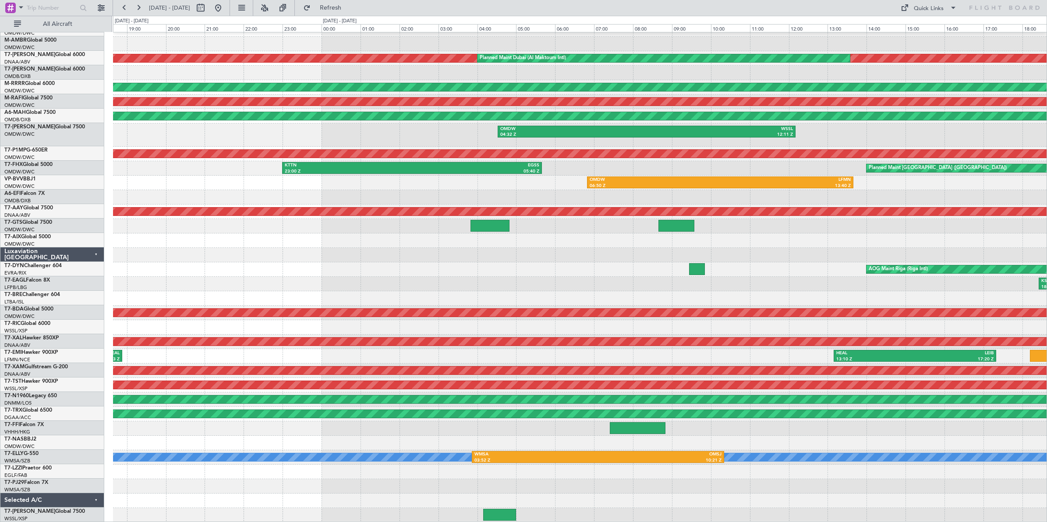
click at [686, 234] on div "Planned Maint Dubai (Al Maktoum Intl) ORER 09:54 Z LIRA 14:18 Z AOG Maint [GEOG…" at bounding box center [580, 257] width 934 height 529
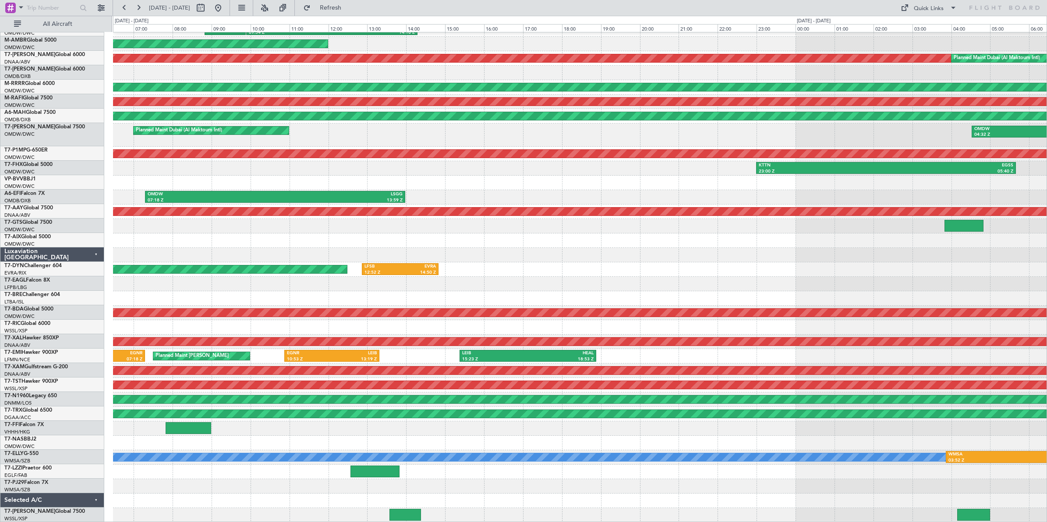
click at [743, 246] on div "Planned Maint Dubai (Al Maktoum Intl) ORER 09:54 Z LIRA 14:18 Z Planned Maint […" at bounding box center [580, 257] width 934 height 529
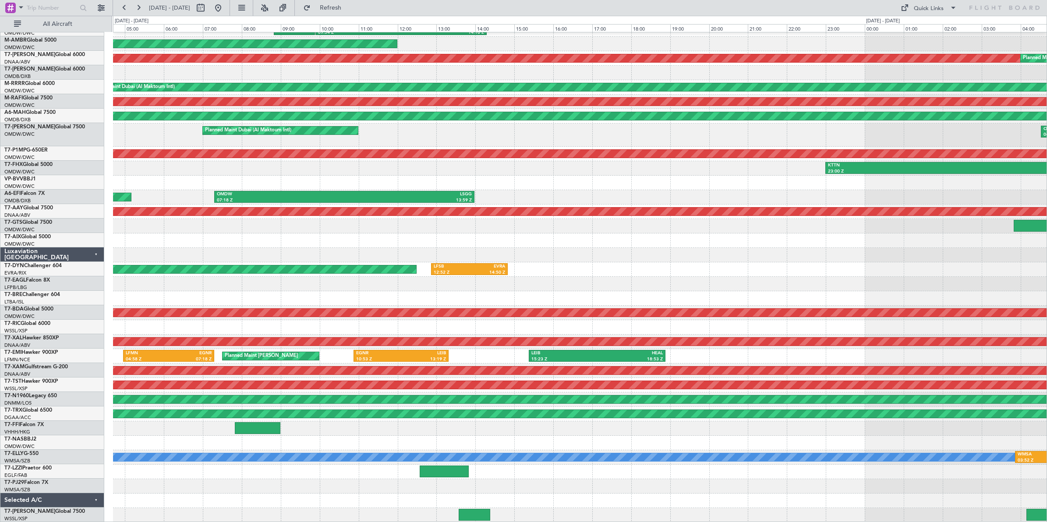
click at [838, 246] on div "Planned Maint Dubai (Al Maktoum Intl) ORER 09:54 Z LIRA 14:18 Z Planned Maint […" at bounding box center [580, 257] width 934 height 529
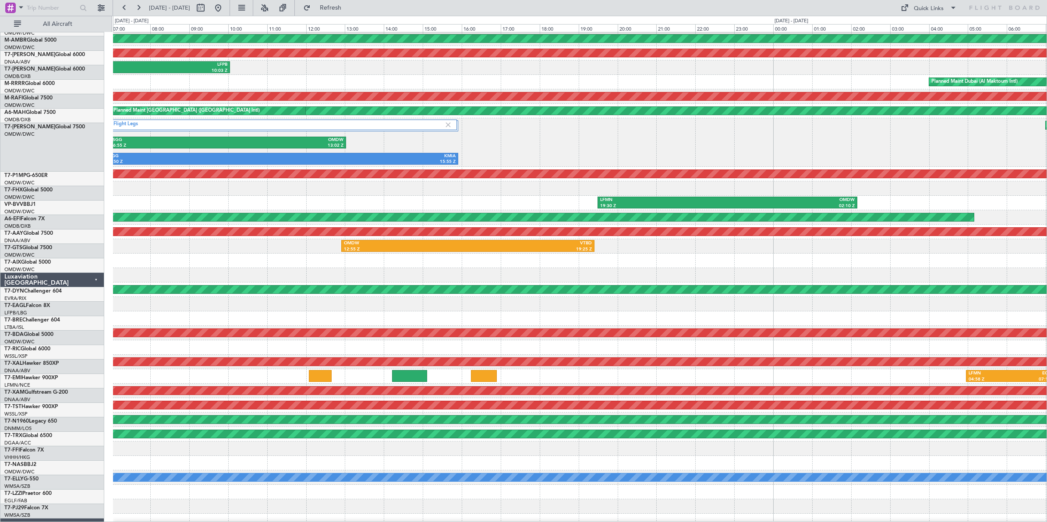
scroll to position [44, 0]
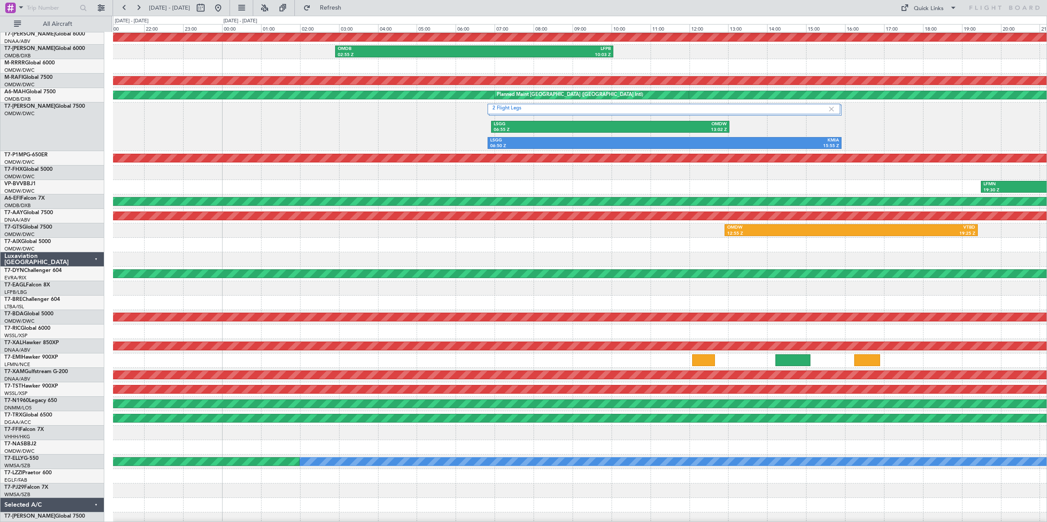
click at [663, 255] on div at bounding box center [580, 259] width 934 height 14
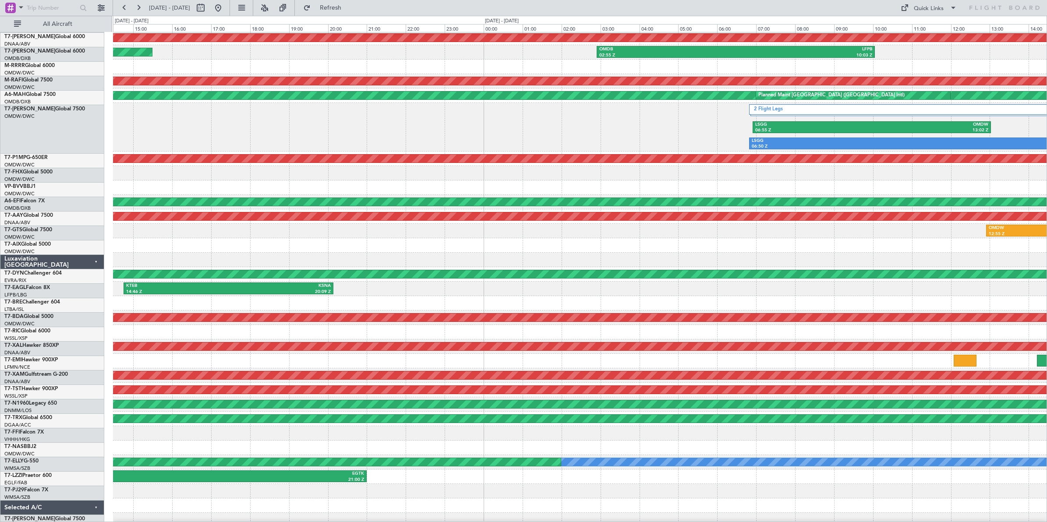
click at [674, 270] on div "Planned Maint [GEOGRAPHIC_DATA]-[GEOGRAPHIC_DATA]" at bounding box center [580, 274] width 934 height 14
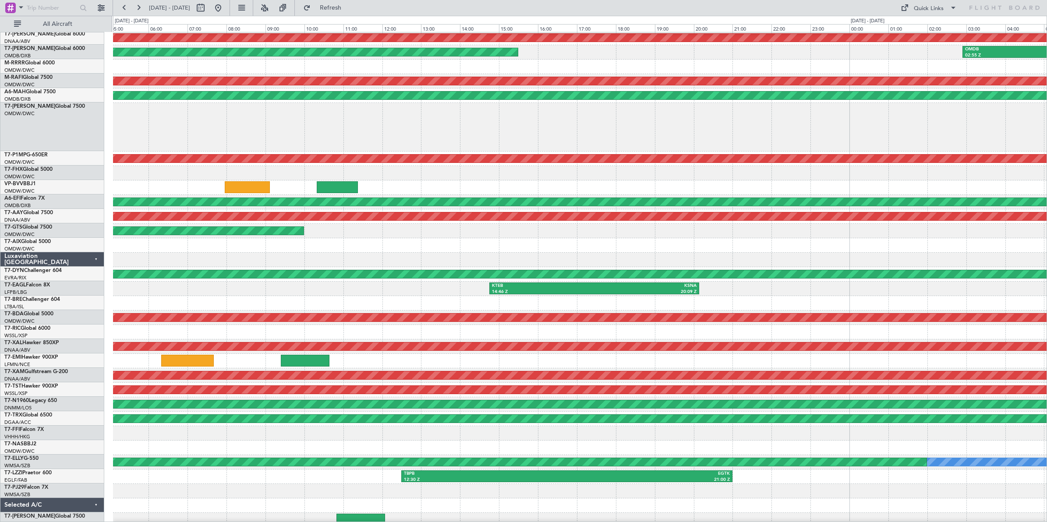
click at [695, 257] on div at bounding box center [580, 260] width 934 height 14
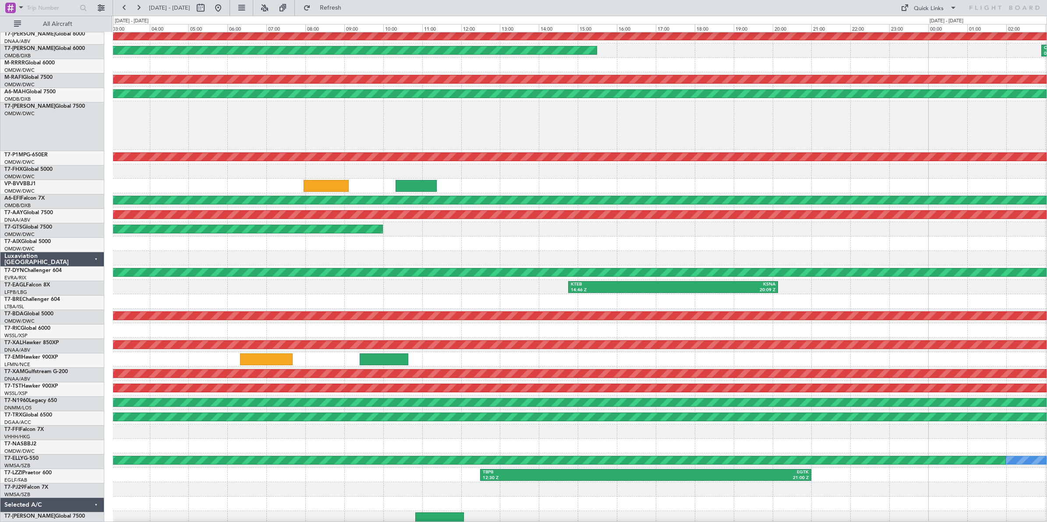
scroll to position [61, 0]
click at [138, 8] on button at bounding box center [138, 8] width 14 height 14
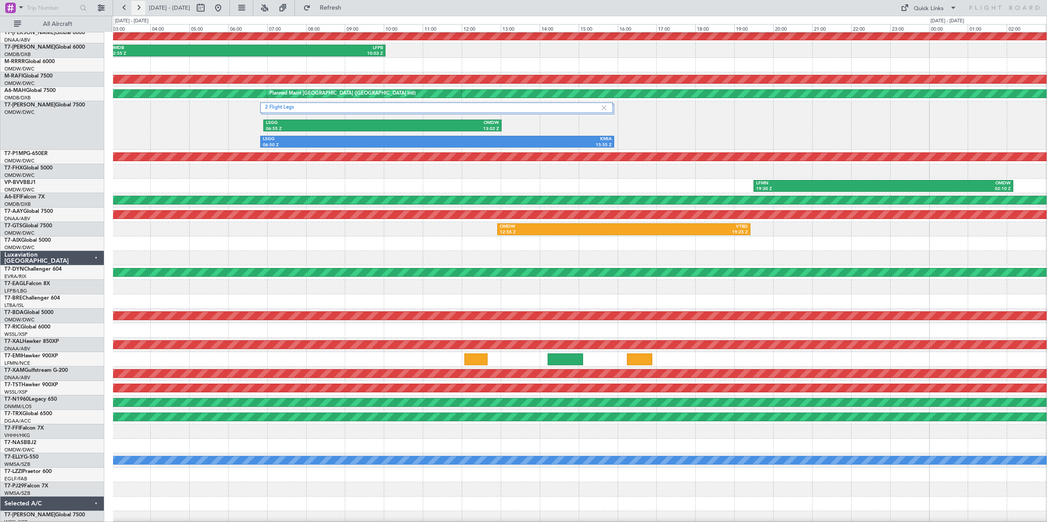
click at [138, 8] on button at bounding box center [138, 8] width 14 height 14
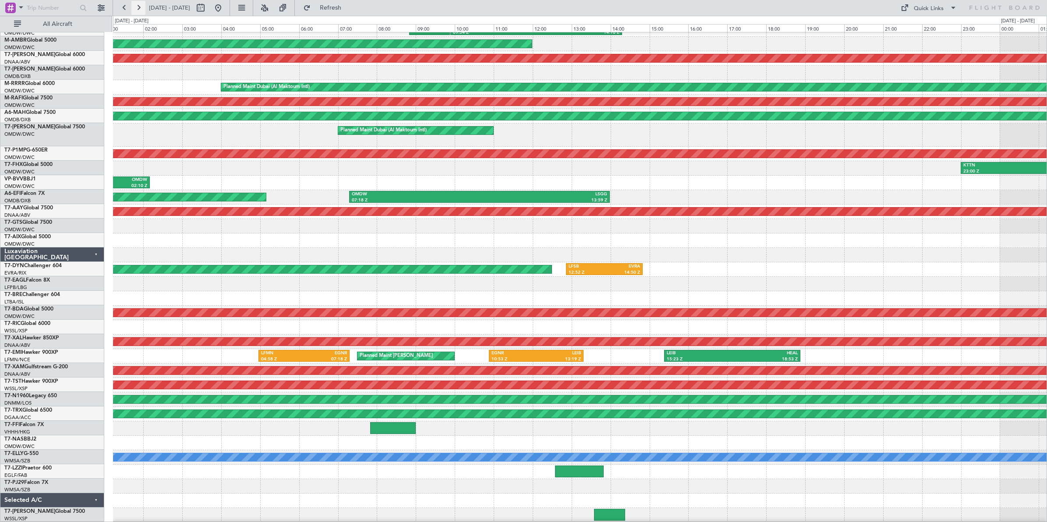
scroll to position [39, 0]
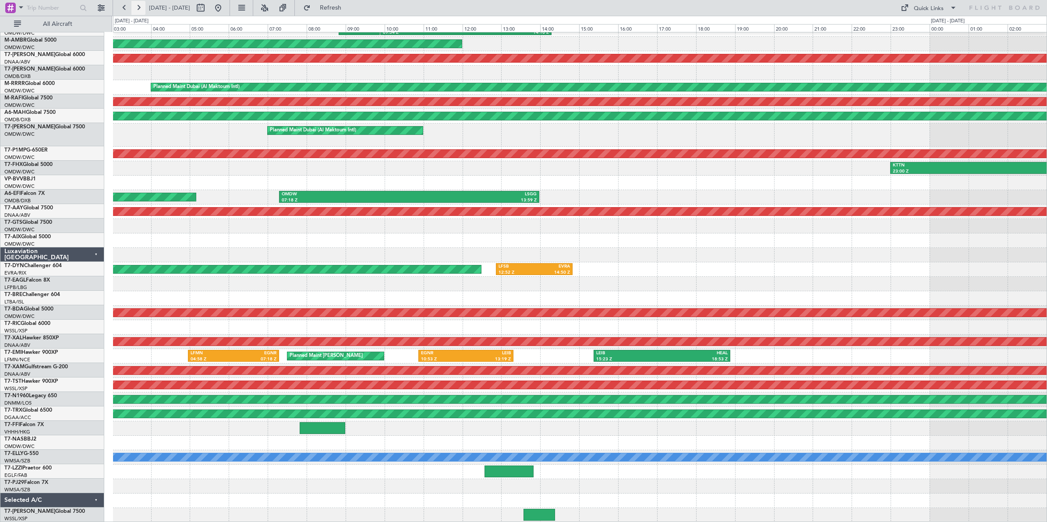
click at [138, 8] on button at bounding box center [138, 8] width 14 height 14
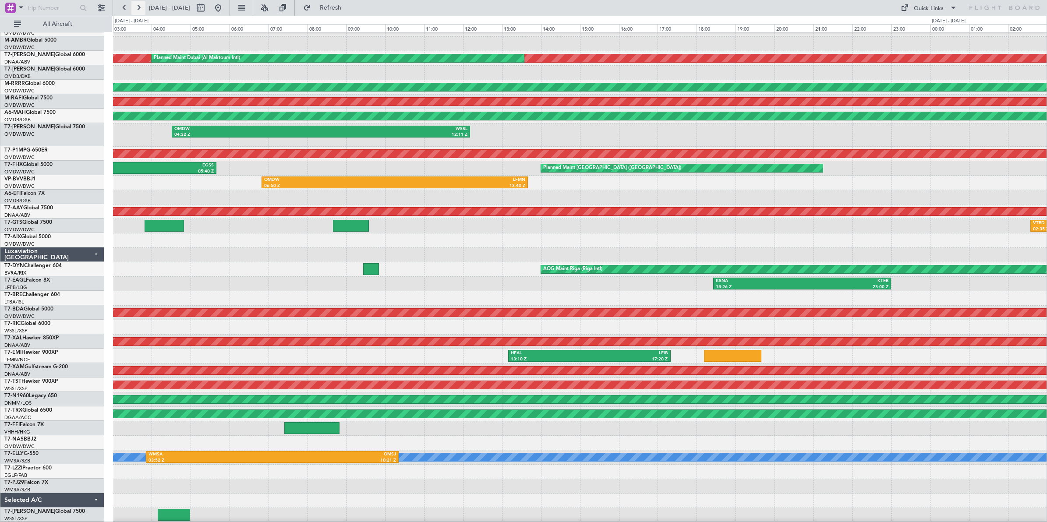
click at [137, 10] on button at bounding box center [138, 8] width 14 height 14
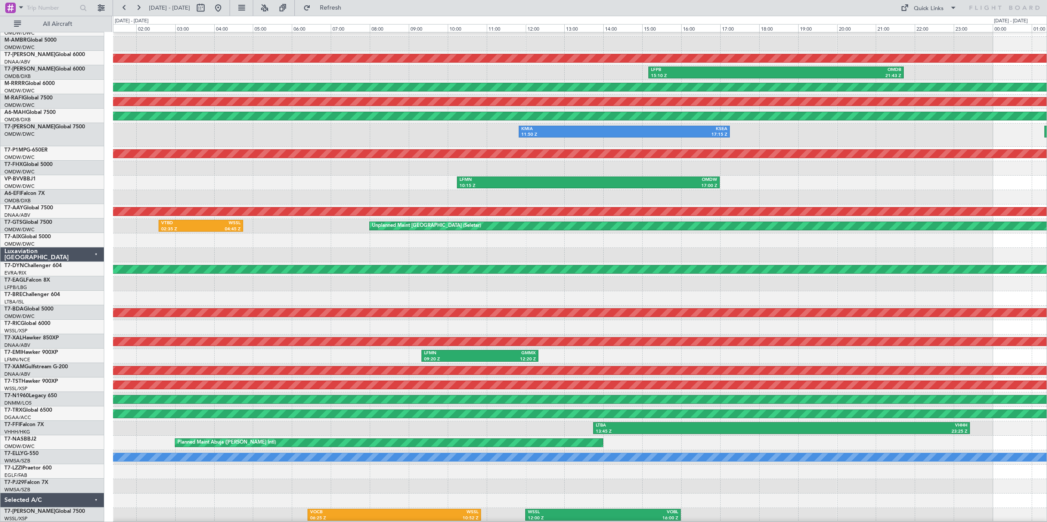
click at [312, 248] on div at bounding box center [580, 255] width 934 height 14
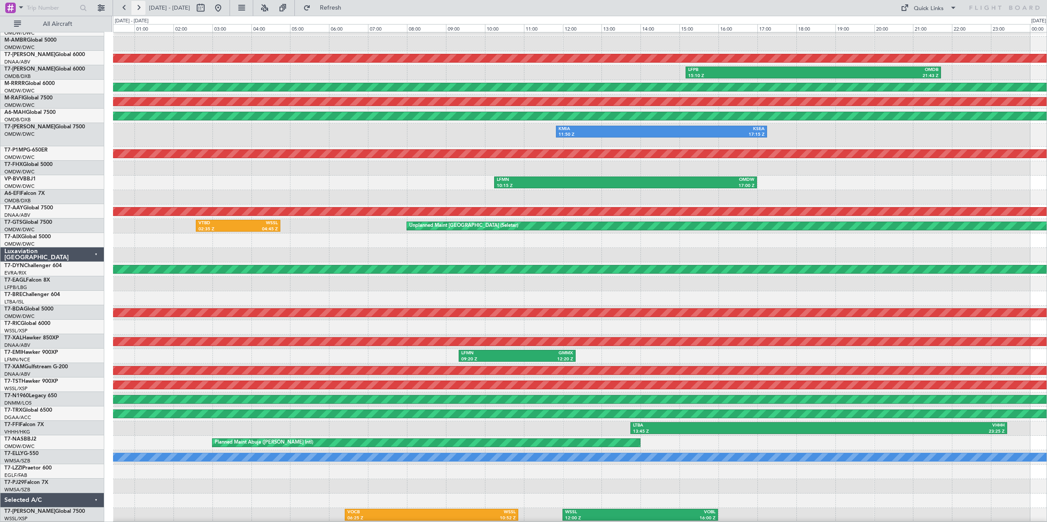
click at [138, 7] on button at bounding box center [138, 8] width 14 height 14
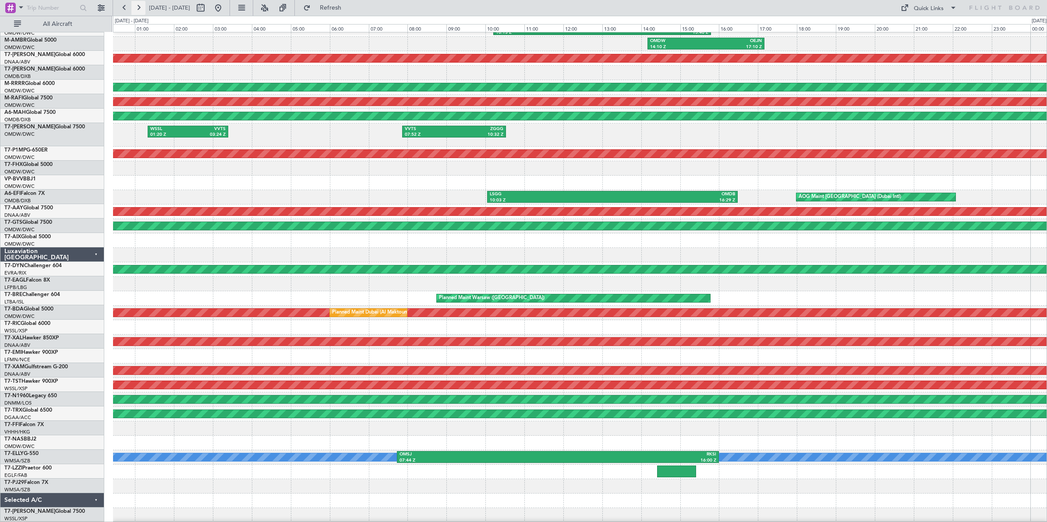
click at [138, 7] on button at bounding box center [138, 8] width 14 height 14
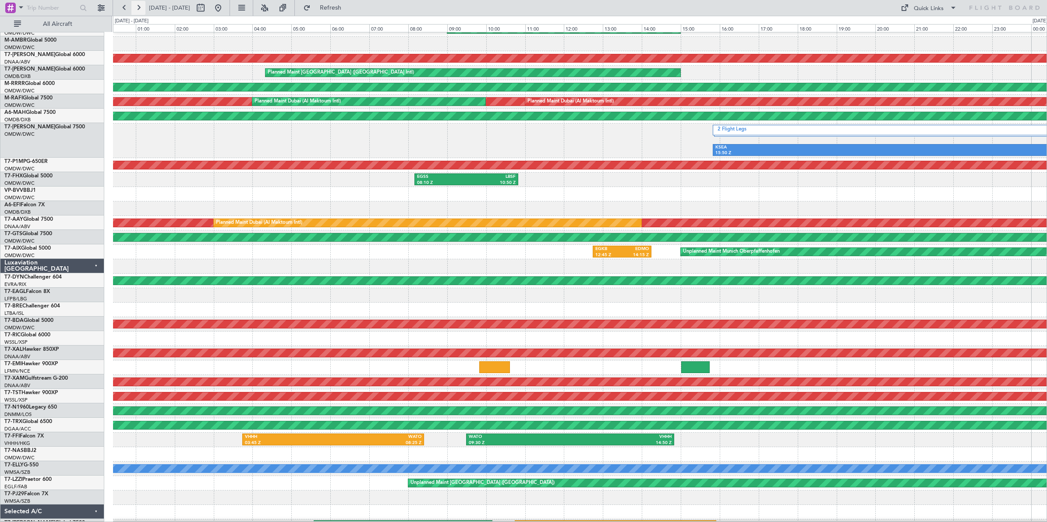
click at [138, 7] on button at bounding box center [138, 8] width 14 height 14
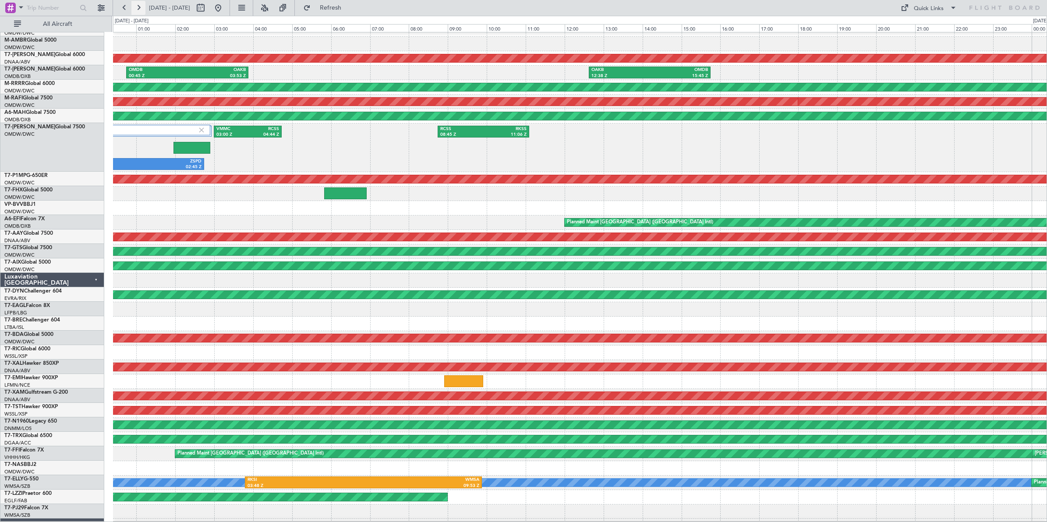
click at [138, 7] on button at bounding box center [138, 8] width 14 height 14
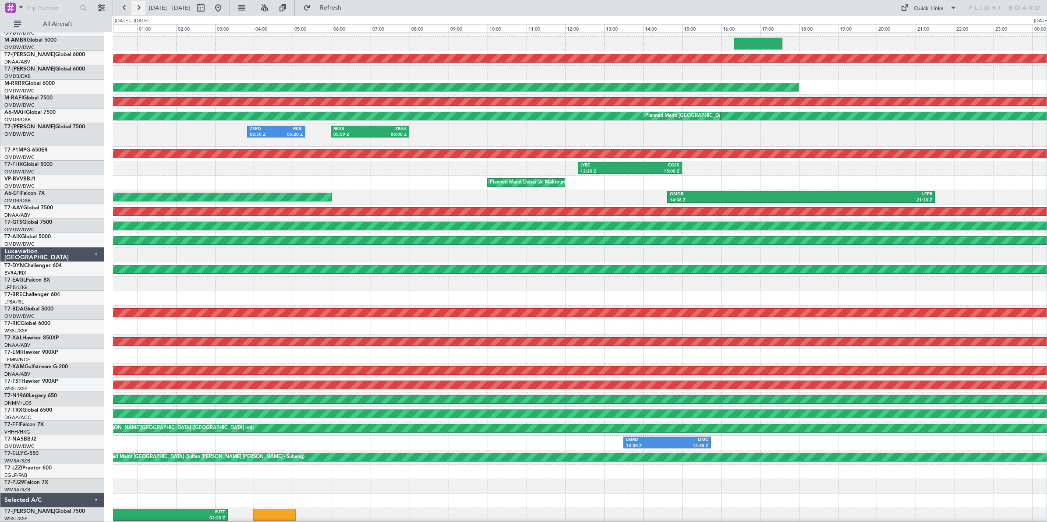
click at [138, 7] on button at bounding box center [138, 8] width 14 height 14
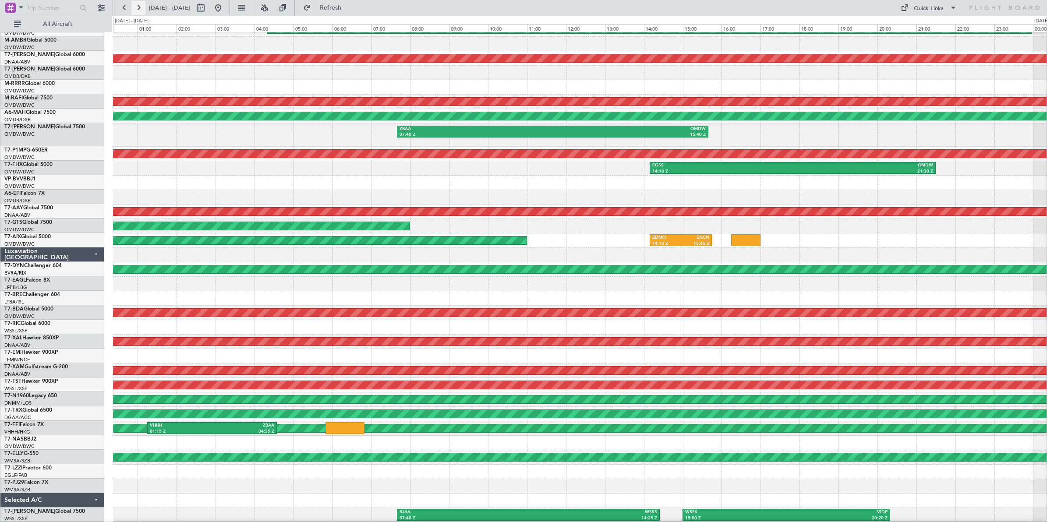
click at [139, 10] on button at bounding box center [138, 8] width 14 height 14
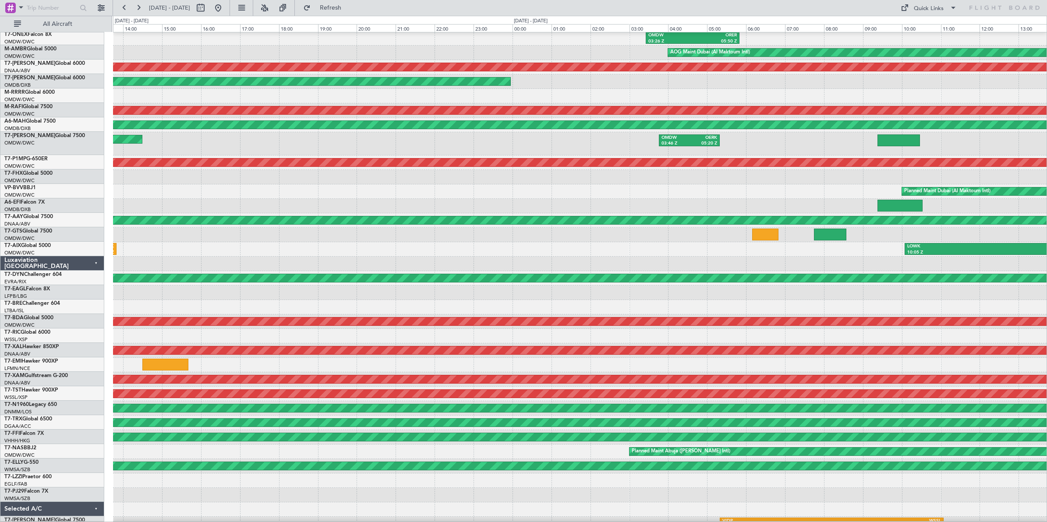
scroll to position [32, 0]
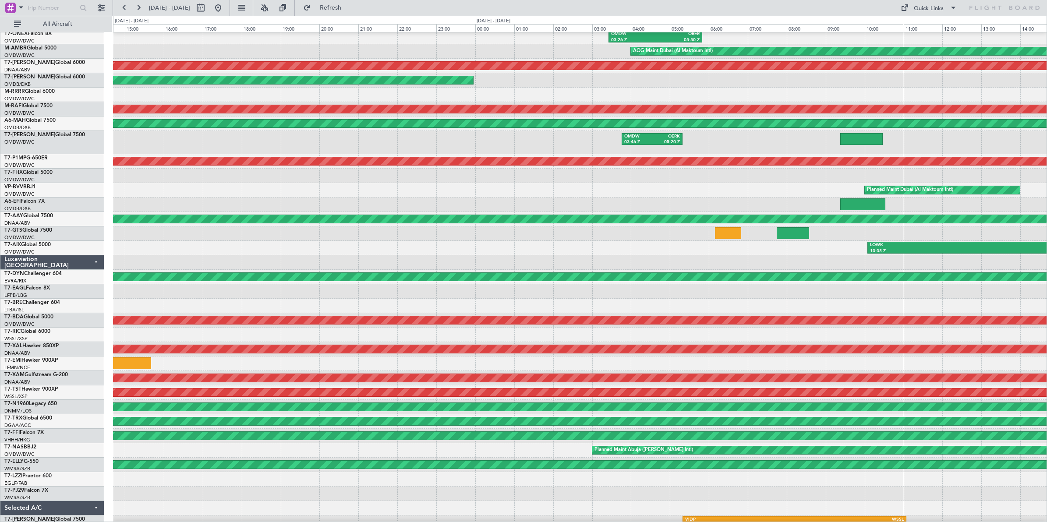
click at [390, 265] on div at bounding box center [580, 262] width 934 height 14
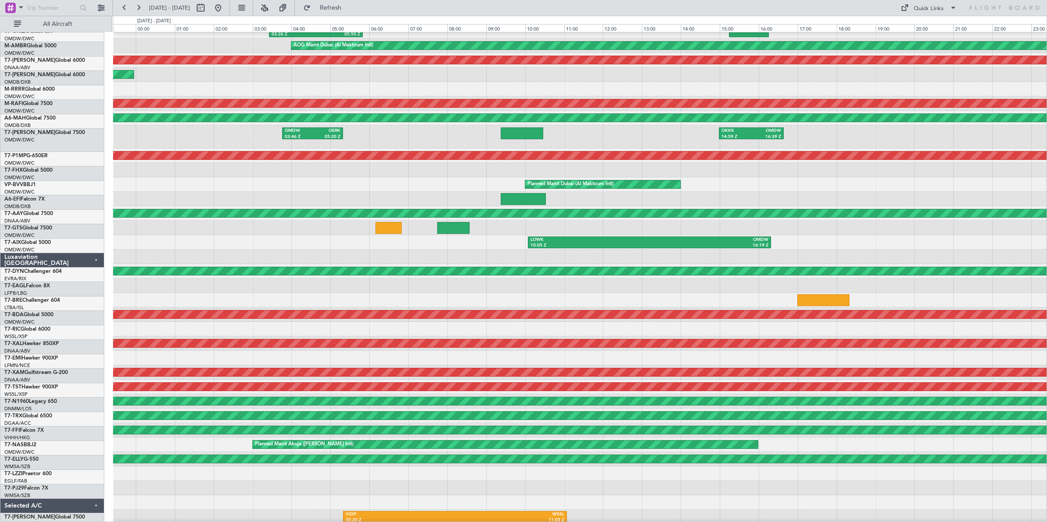
scroll to position [39, 0]
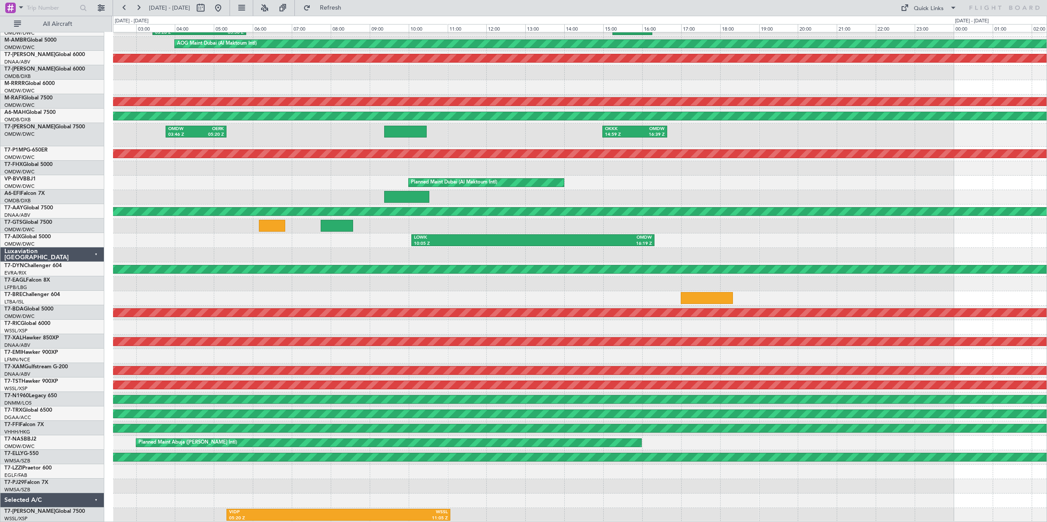
click at [284, 246] on div "LOWK 10:05 Z OMDW 16:19 Z AOG Maint" at bounding box center [580, 241] width 934 height 14
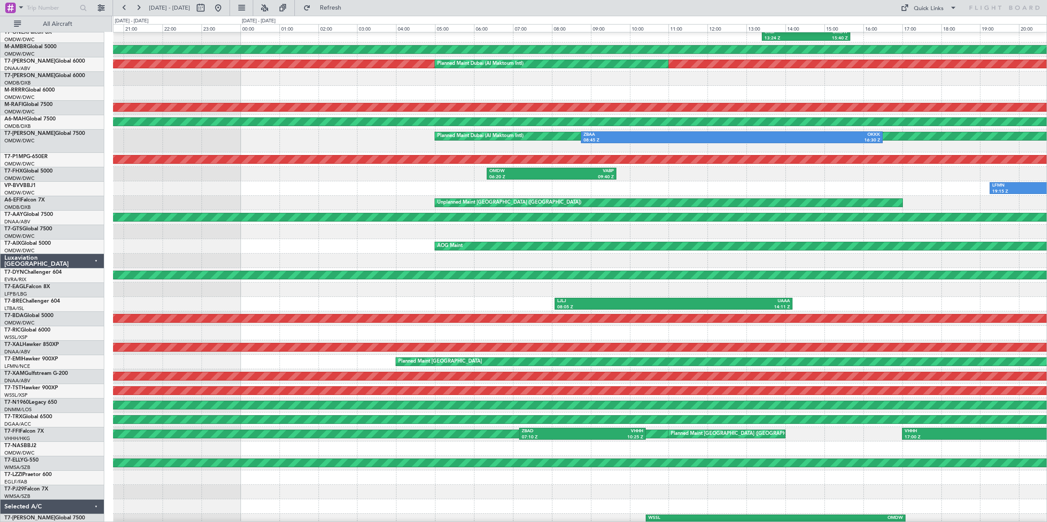
scroll to position [33, 0]
click at [137, 257] on div at bounding box center [580, 261] width 934 height 14
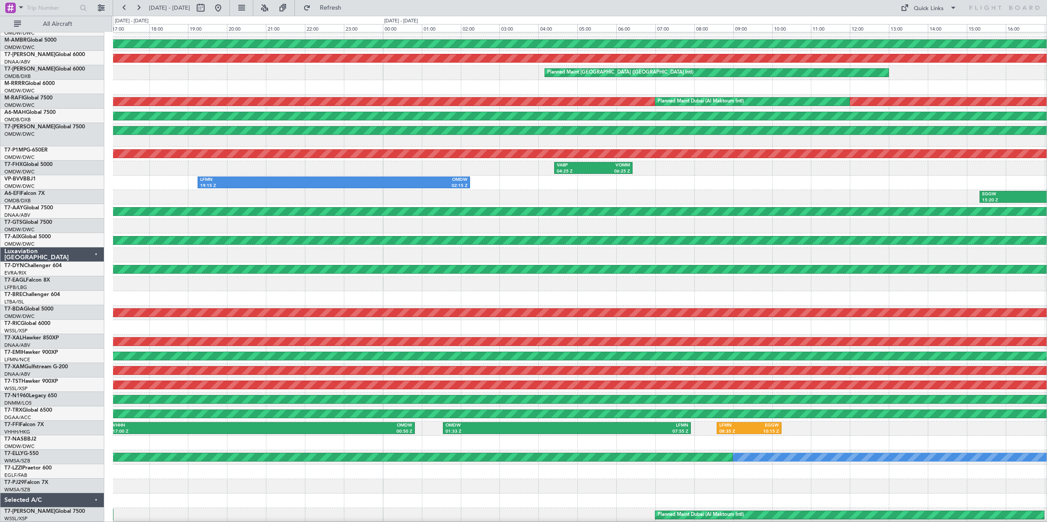
click at [160, 223] on div at bounding box center [580, 226] width 934 height 14
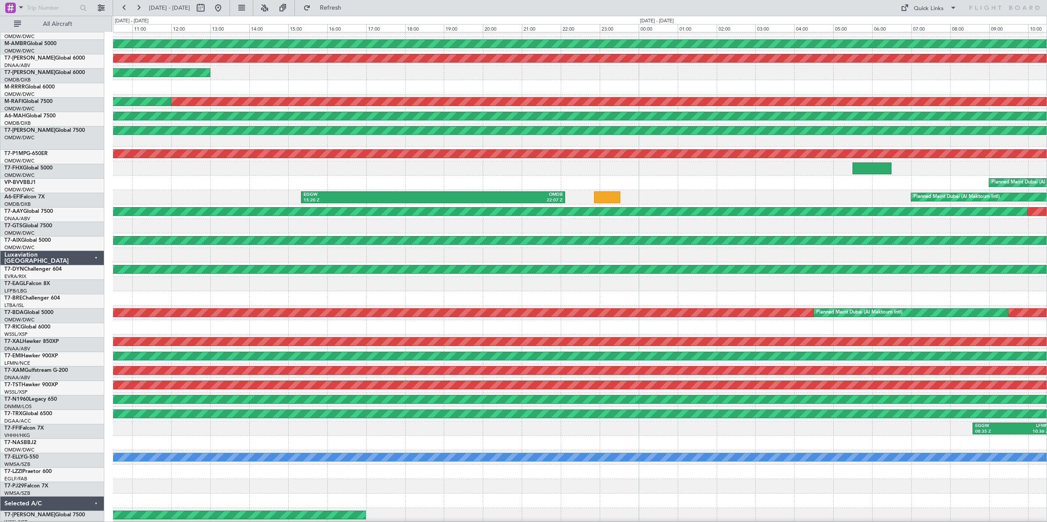
scroll to position [39, 0]
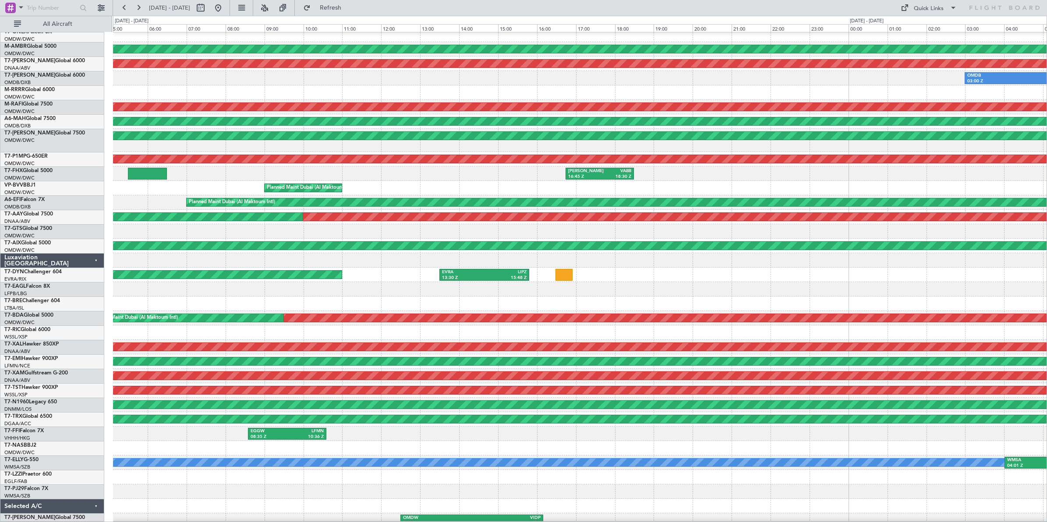
click at [180, 231] on div at bounding box center [580, 231] width 934 height 14
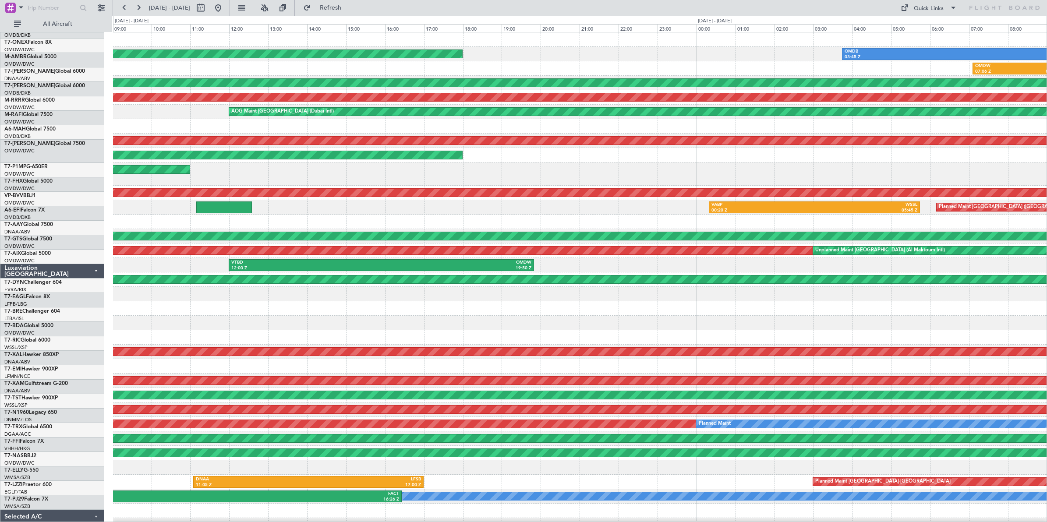
scroll to position [0, 0]
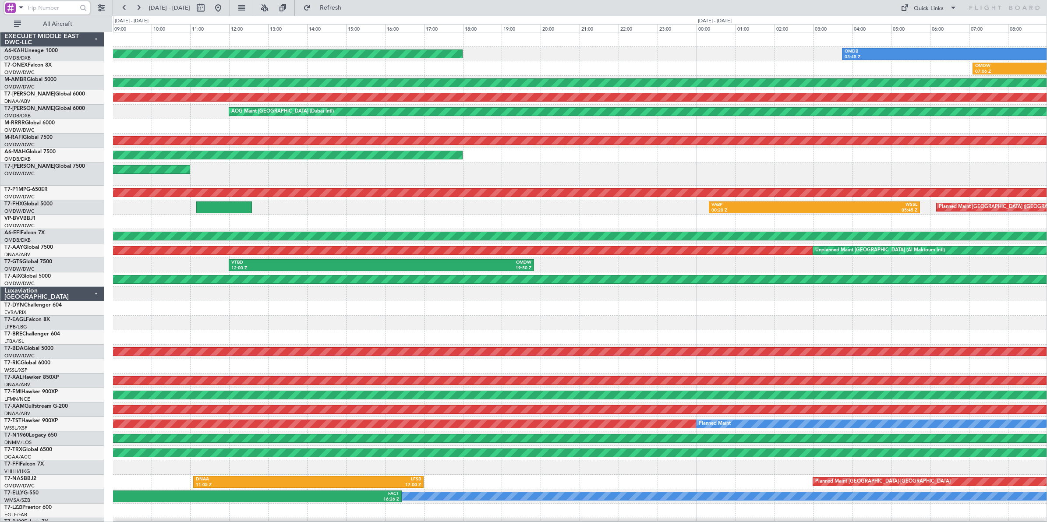
click at [44, 7] on input "text" at bounding box center [52, 7] width 50 height 13
type input "534163"
click at [83, 9] on div at bounding box center [84, 8] width 14 height 14
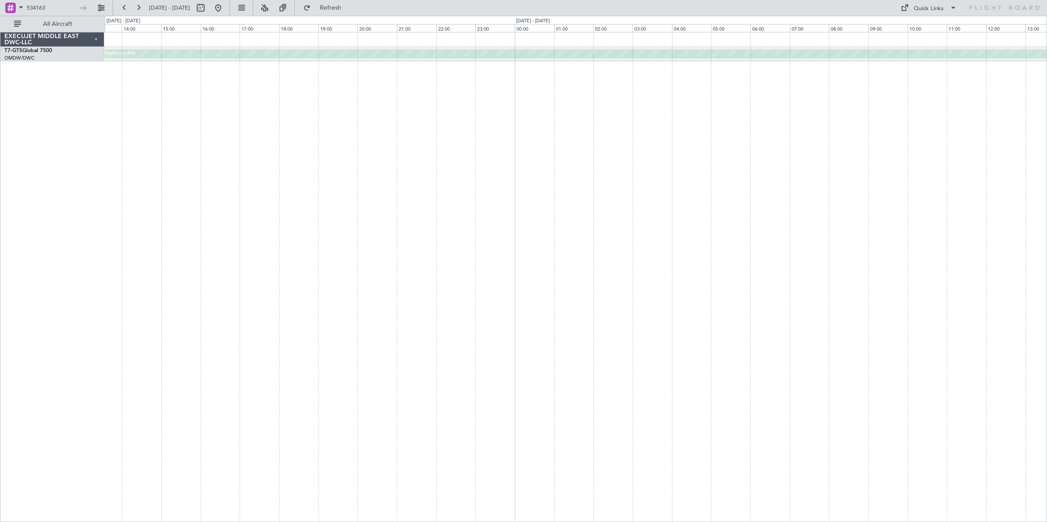
click at [231, 157] on div "Unplanned Maint [GEOGRAPHIC_DATA] (Al Maktoum Intl) VTBD 02:05 Z OMDW 07:55 Z" at bounding box center [576, 277] width 943 height 490
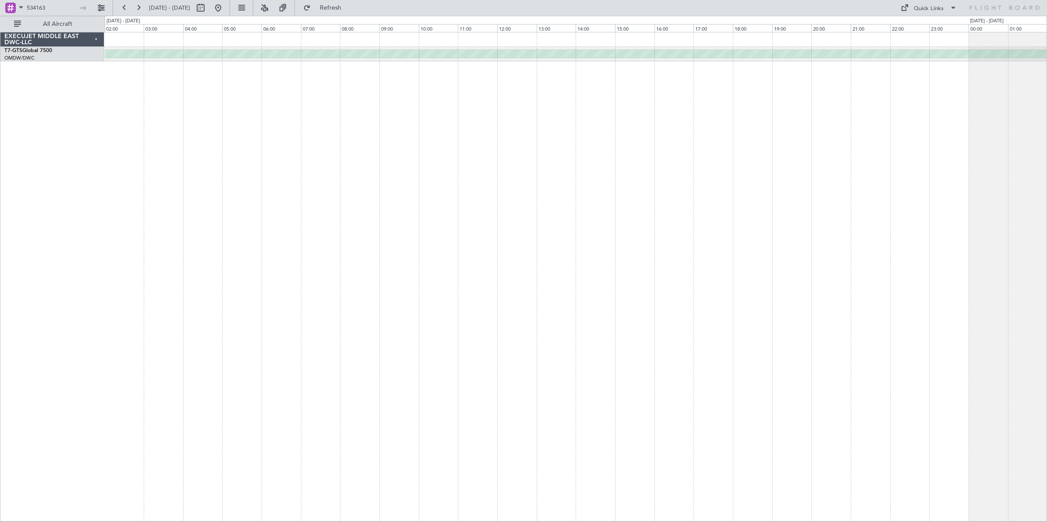
click at [220, 167] on div "Unplanned Maint [GEOGRAPHIC_DATA] (Al Maktoum Intl) OMDW 04:50 Z ZBAA 11:35 Z" at bounding box center [576, 277] width 943 height 490
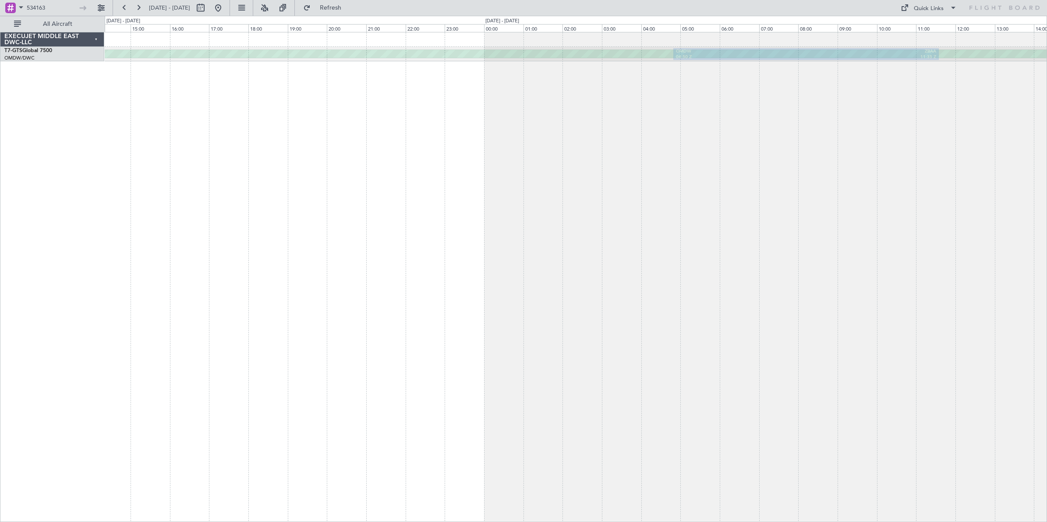
click at [228, 185] on div "Unplanned Maint [GEOGRAPHIC_DATA] (Al Maktoum Intl) OMDW 04:50 Z ZBAA 11:35 Z" at bounding box center [576, 277] width 943 height 490
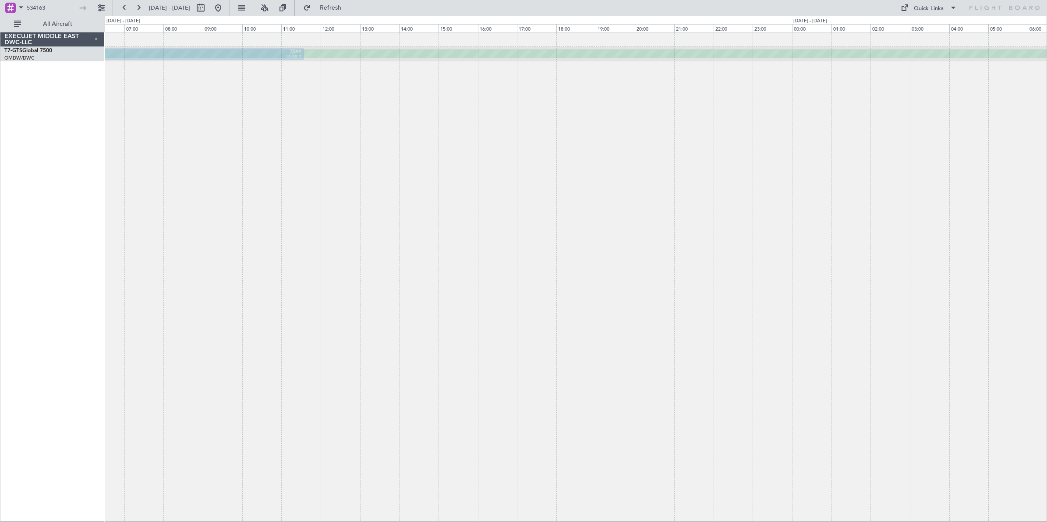
click at [266, 184] on div "Unplanned Maint [GEOGRAPHIC_DATA] (Al Maktoum Intl) OMDW 04:50 Z ZBAA 11:35 Z" at bounding box center [576, 277] width 943 height 490
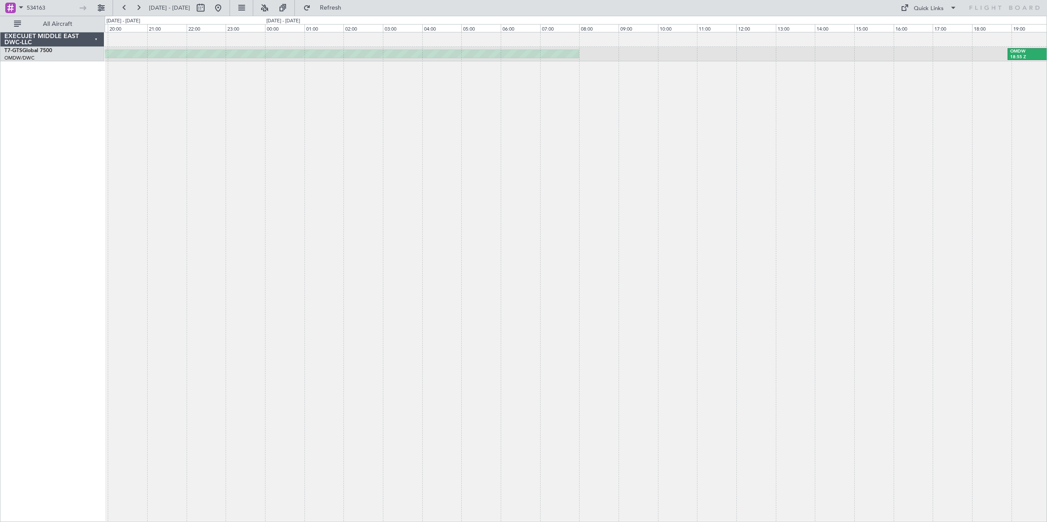
click at [226, 194] on div "Unplanned Maint [GEOGRAPHIC_DATA] (Al Maktoum Intl) OMDW 18:55 Z VHHH 03:15 Z" at bounding box center [576, 277] width 943 height 490
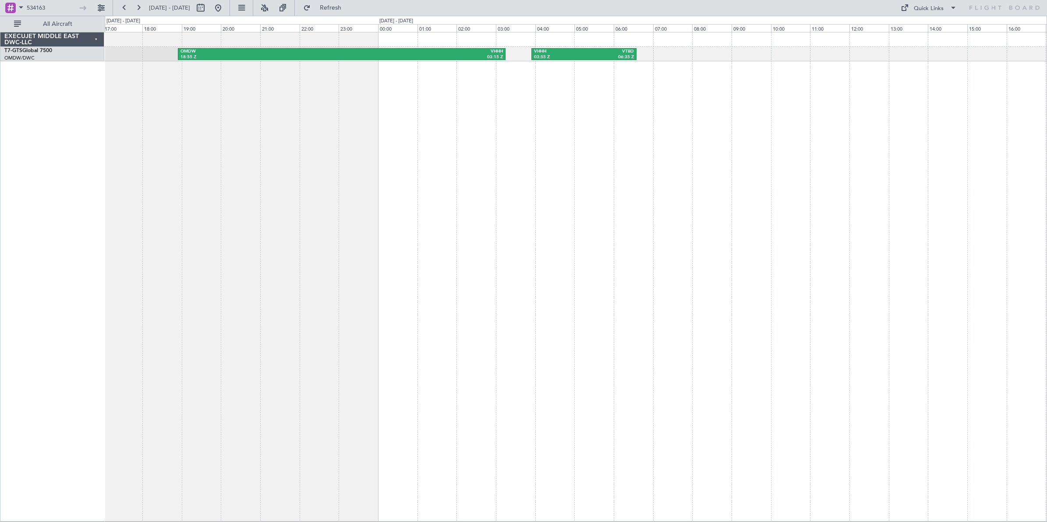
click at [153, 202] on div "OMDW 18:55 Z VHHH 03:15 Z VHHH 03:55 Z VTBD 06:35 Z" at bounding box center [576, 277] width 943 height 490
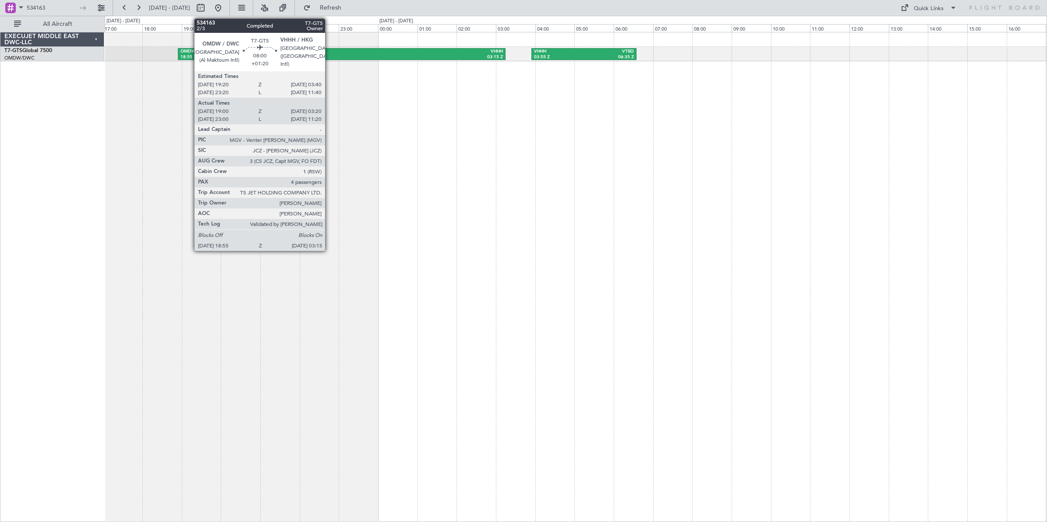
click at [330, 53] on div "OMDW" at bounding box center [261, 52] width 161 height 6
click at [332, 55] on div "18:55 Z" at bounding box center [261, 57] width 161 height 6
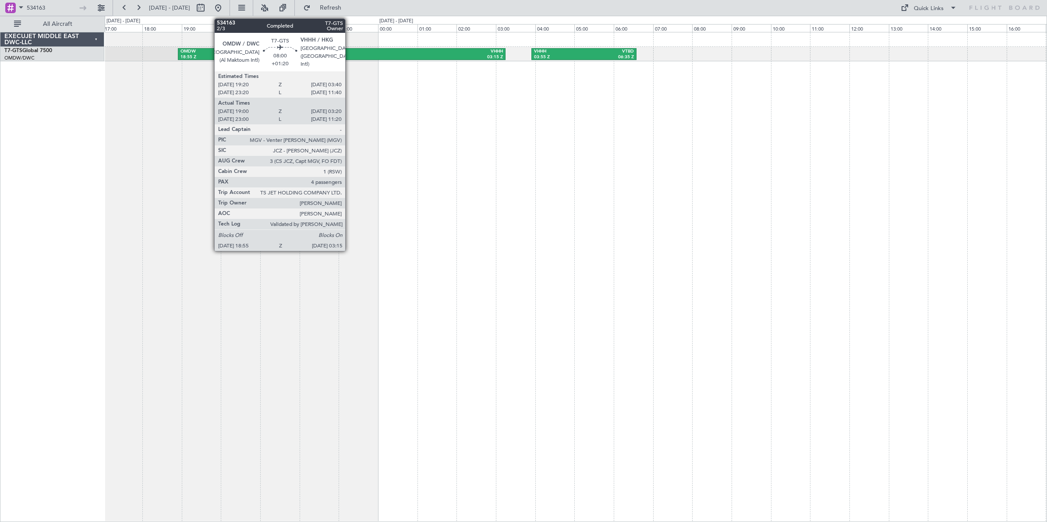
click at [350, 55] on div "03:15 Z" at bounding box center [422, 57] width 161 height 6
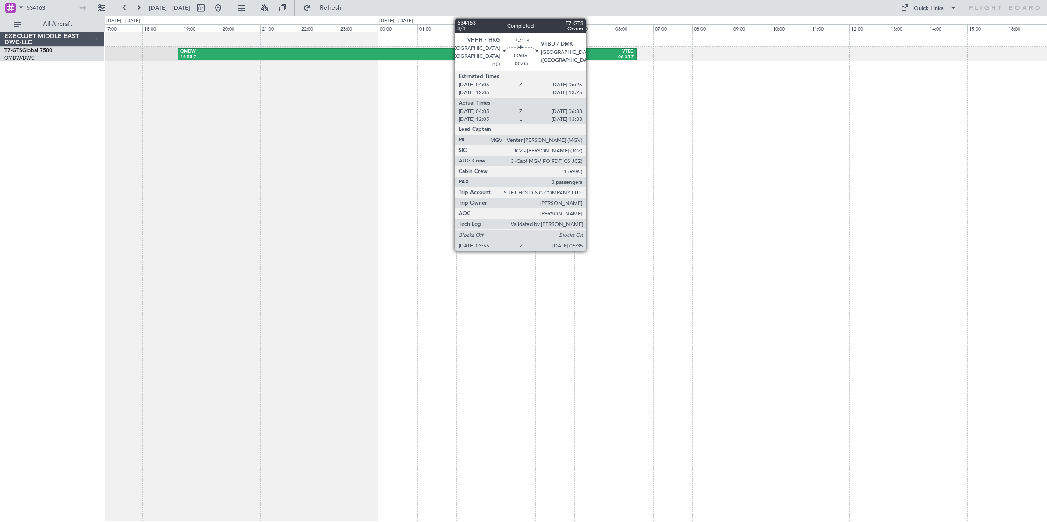
click at [590, 53] on div "VTBD" at bounding box center [609, 52] width 50 height 6
click at [588, 53] on div "VTBD" at bounding box center [609, 52] width 50 height 6
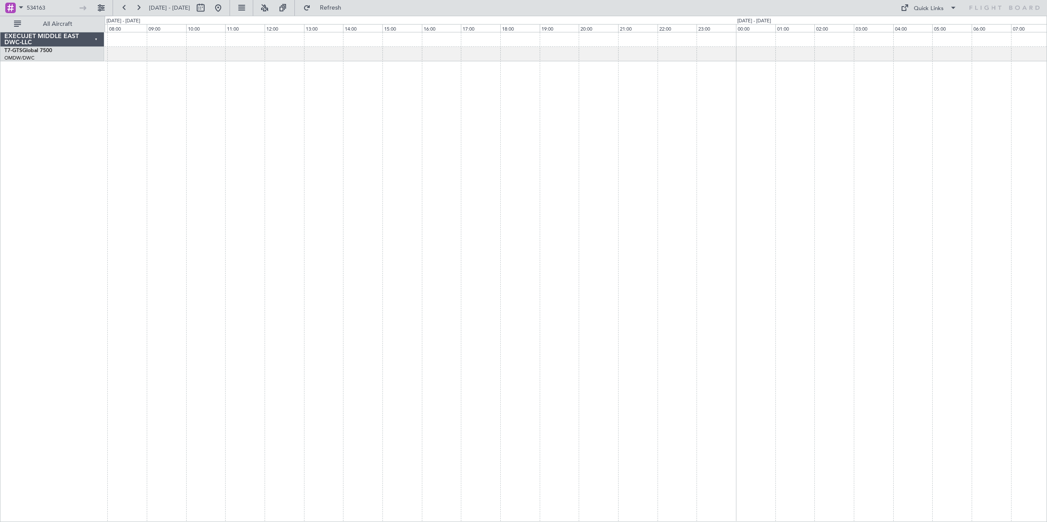
click at [284, 140] on div "VHHH 03:55 Z VTBD 06:35 Z ZBAA 09:45 Z WSSL 15:10 Z OMDW 18:55 Z VHHH 03:15 Z" at bounding box center [576, 277] width 943 height 490
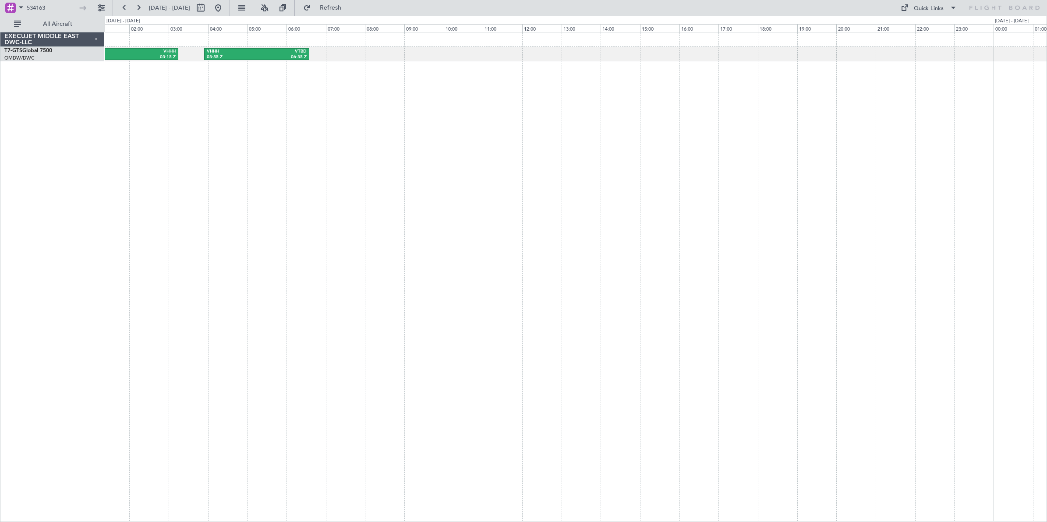
click at [500, 156] on div "VHHH 03:55 Z VTBD 06:35 Z OMDW 18:55 Z VHHH 03:15 Z" at bounding box center [576, 277] width 943 height 490
click at [266, 166] on div "VHHH 03:55 Z VTBD 06:35 Z OMDW 18:55 Z VHHH 03:15 Z" at bounding box center [576, 277] width 943 height 490
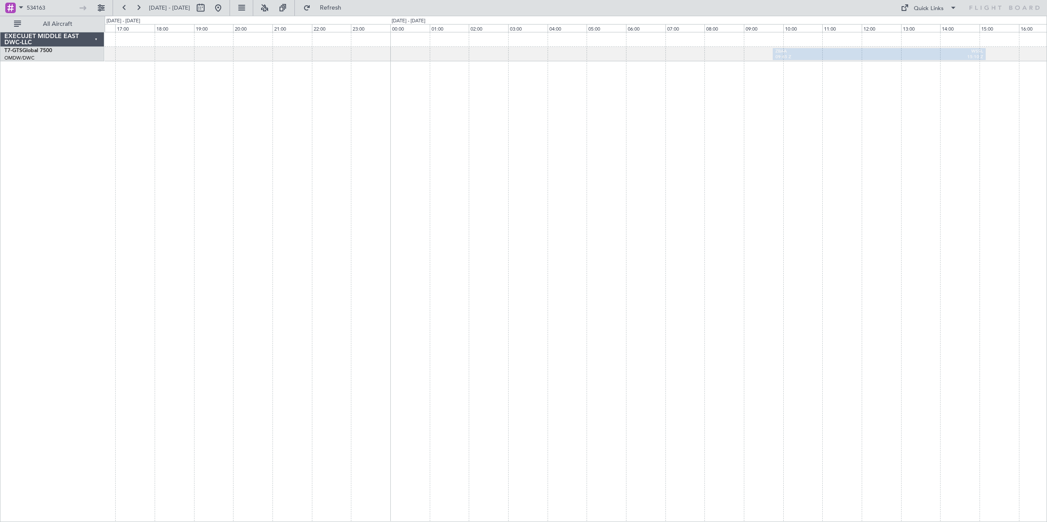
click at [258, 171] on div "ZBAA 09:45 Z WSSL 15:10 Z" at bounding box center [576, 277] width 943 height 490
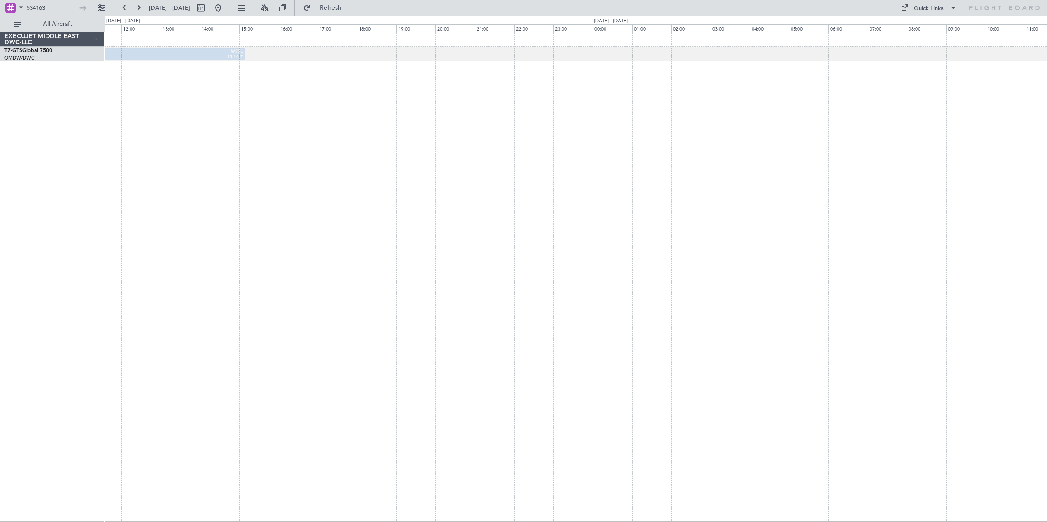
click at [413, 141] on div "ZBAA 09:45 Z WSSL 15:10 Z" at bounding box center [576, 277] width 943 height 490
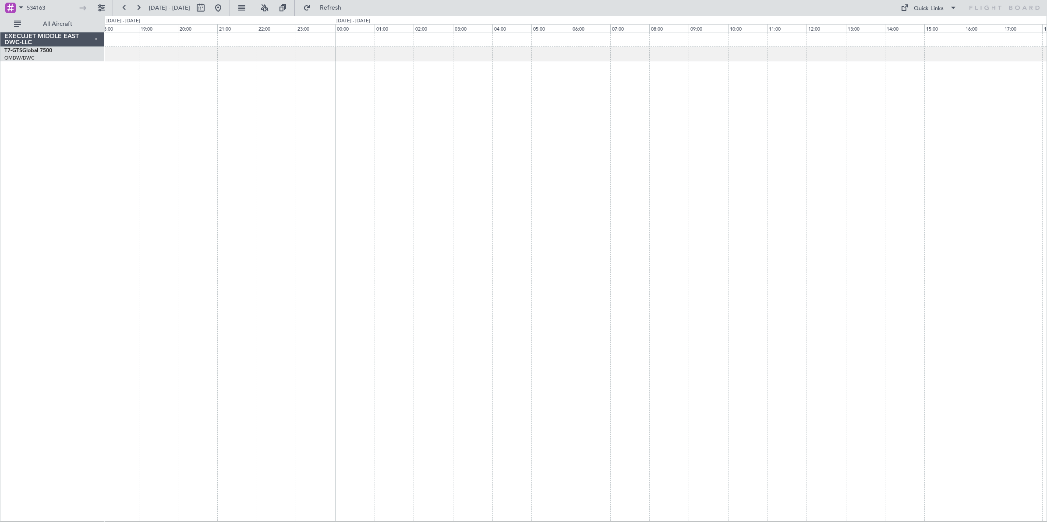
click at [482, 151] on div "ZBAA 09:45 Z WSSL 15:10 Z" at bounding box center [576, 277] width 943 height 490
click at [376, 152] on div "WSSL 17:50 Z ZBAA 23:25 Z" at bounding box center [576, 277] width 943 height 490
click at [360, 149] on div "WSSL 17:50 Z ZBAA 23:25 Z" at bounding box center [576, 277] width 943 height 490
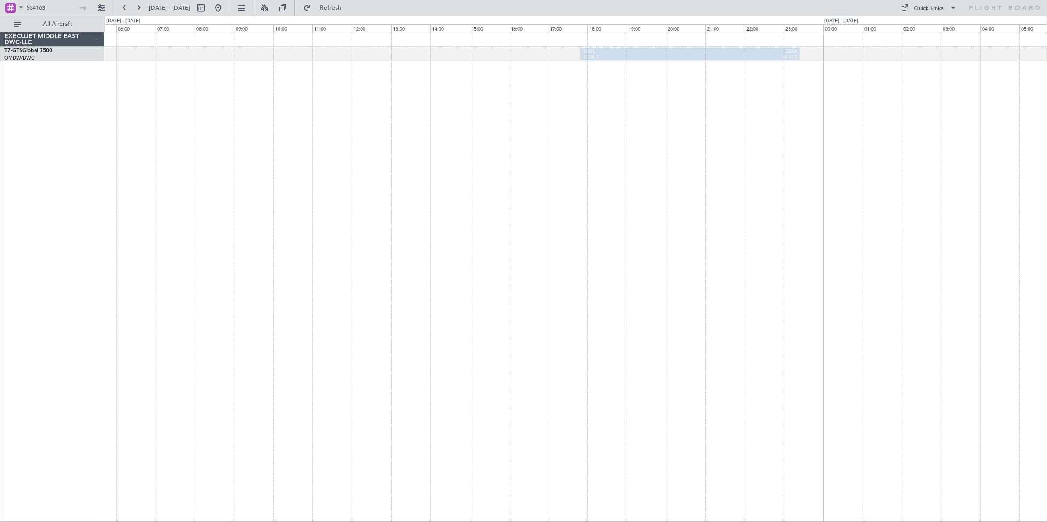
click at [469, 152] on div "WSSL 17:50 Z ZBAA 23:25 Z" at bounding box center [576, 277] width 943 height 490
click at [755, 163] on div "WSSL 17:50 Z ZBAA 23:25 Z" at bounding box center [576, 277] width 943 height 490
click at [478, 180] on div "WSSL 17:50 Z ZBAA 23:25 Z" at bounding box center [576, 277] width 943 height 490
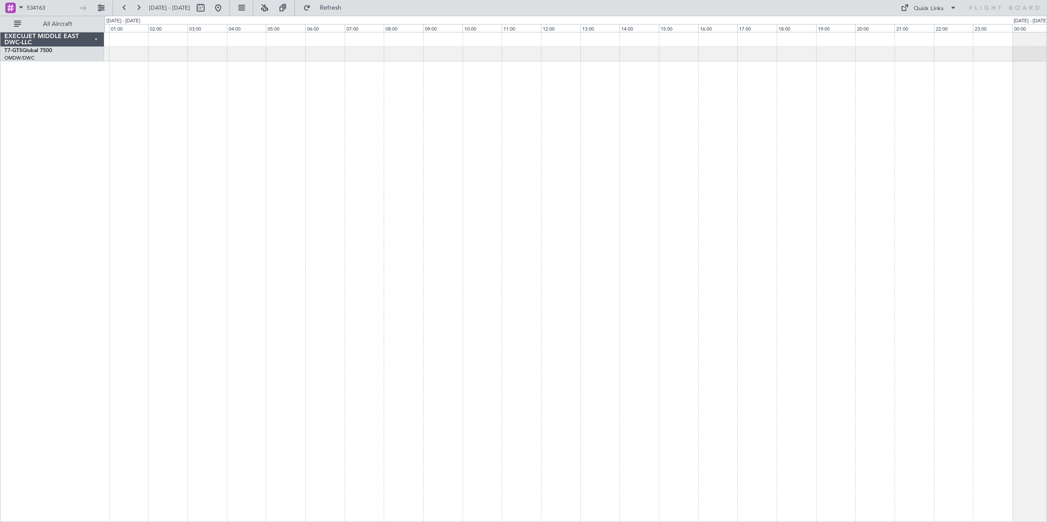
click at [385, 185] on div "WSSL 17:50 Z ZBAA 23:25 Z" at bounding box center [576, 277] width 943 height 490
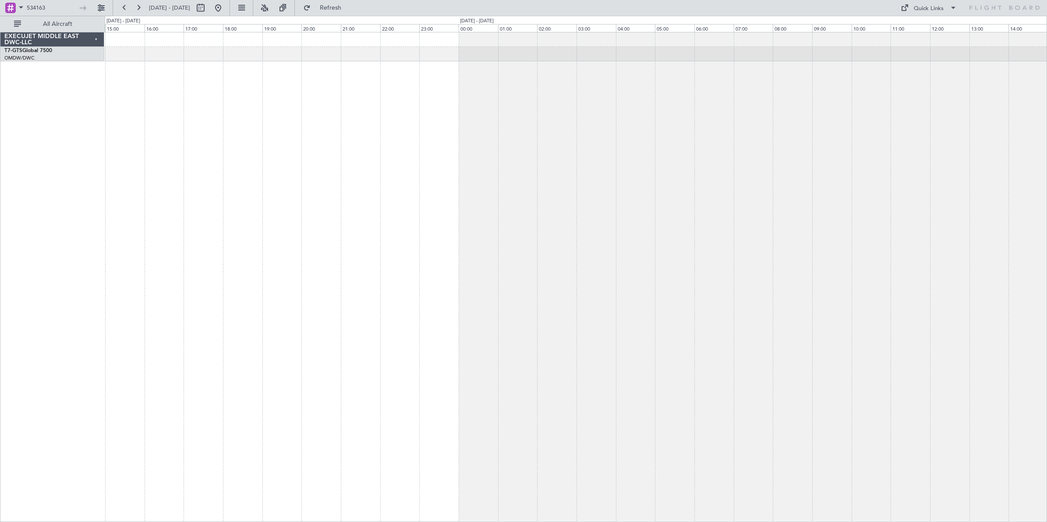
click at [278, 177] on div at bounding box center [576, 277] width 943 height 490
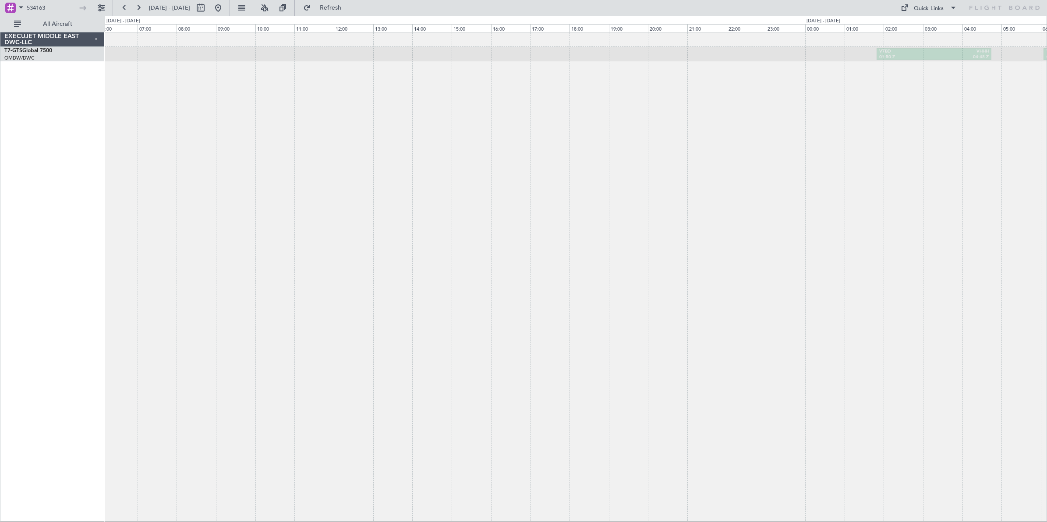
click at [345, 159] on div "VTBD 01:50 Z VHHH 04:45 Z VHHH 06:05 Z OMDW 13:25 Z" at bounding box center [576, 277] width 943 height 490
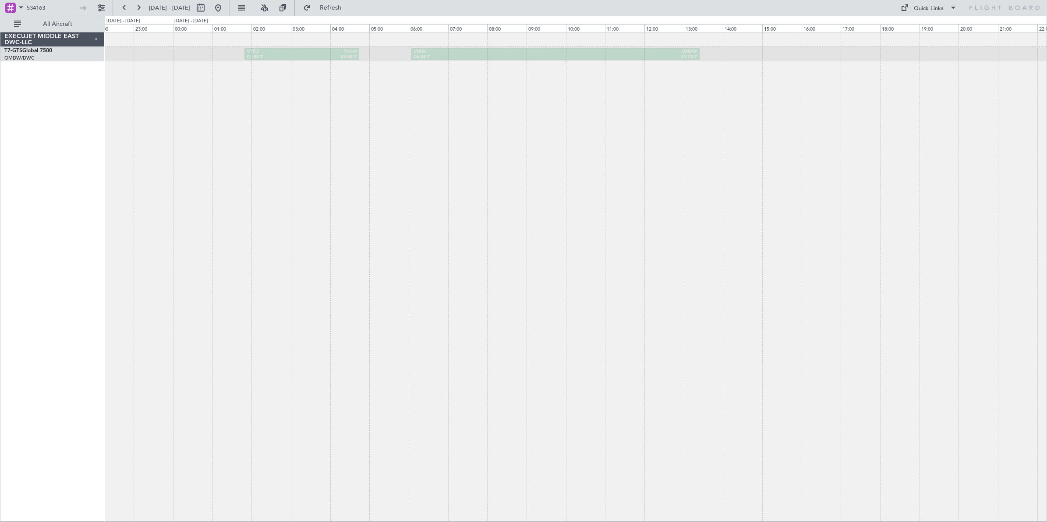
click at [352, 176] on div "VTBD 01:50 Z VHHH 04:45 Z VHHH 06:05 Z OMDW 13:25 Z" at bounding box center [576, 277] width 943 height 490
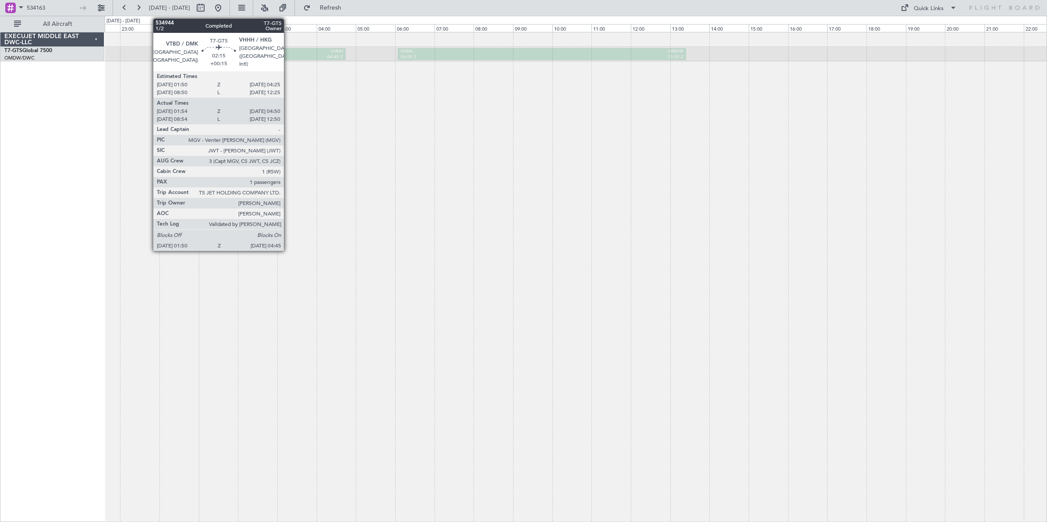
click at [288, 53] on div "VHHH" at bounding box center [315, 52] width 55 height 6
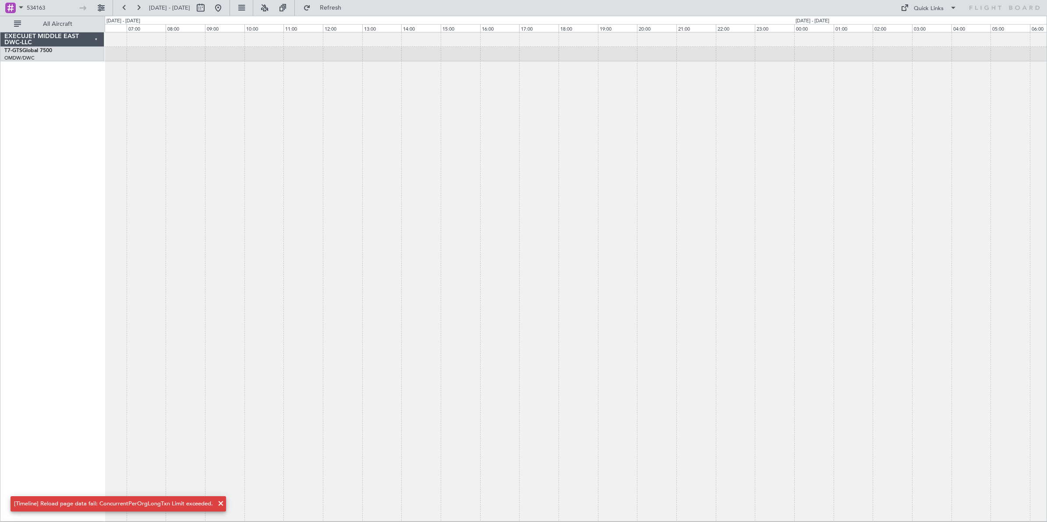
click at [882, 170] on div at bounding box center [576, 277] width 943 height 490
click at [447, 211] on div at bounding box center [576, 277] width 943 height 490
click at [424, 175] on div at bounding box center [576, 277] width 943 height 490
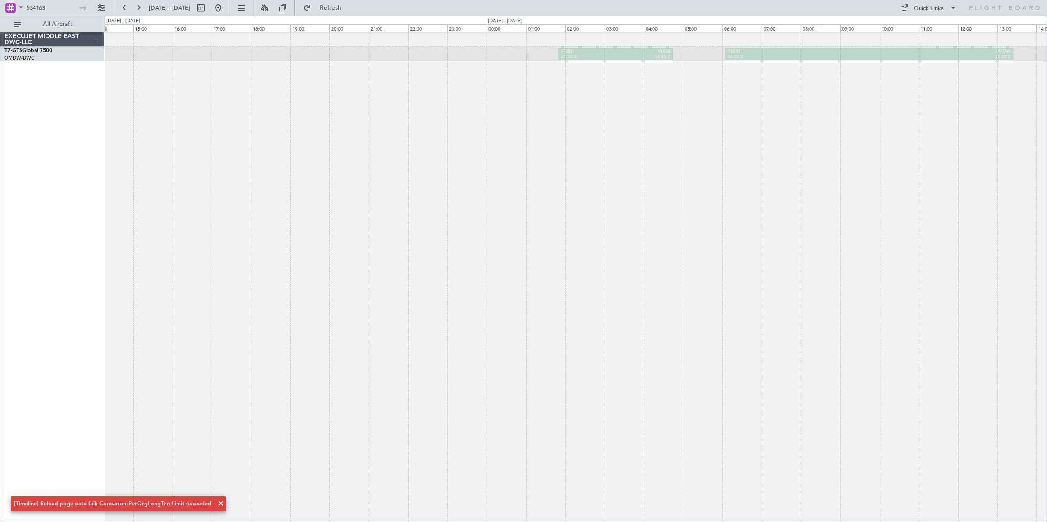
click at [511, 123] on div "VTBD 01:50 Z VHHH 04:45 Z VHHH 06:05 Z OMDW 13:25 Z" at bounding box center [576, 277] width 943 height 490
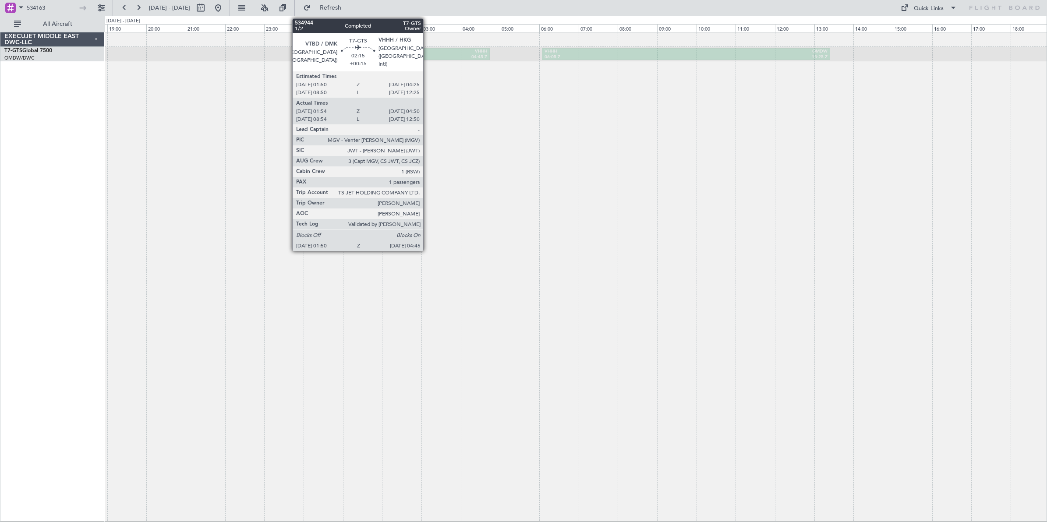
click at [428, 55] on div "01:50 Z" at bounding box center [405, 57] width 55 height 6
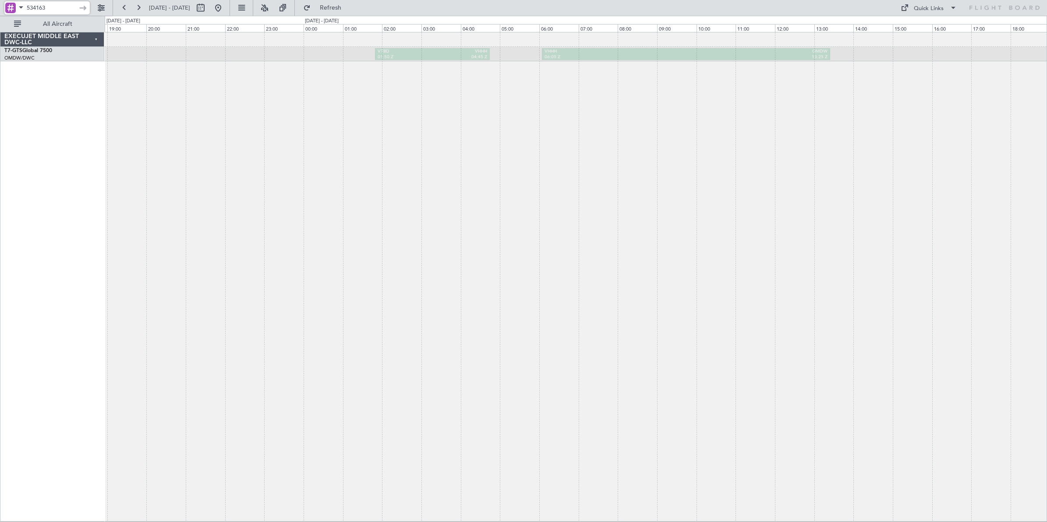
drag, startPoint x: 55, startPoint y: 7, endPoint x: 7, endPoint y: 8, distance: 47.3
click at [7, 8] on div "534163" at bounding box center [46, 7] width 85 height 13
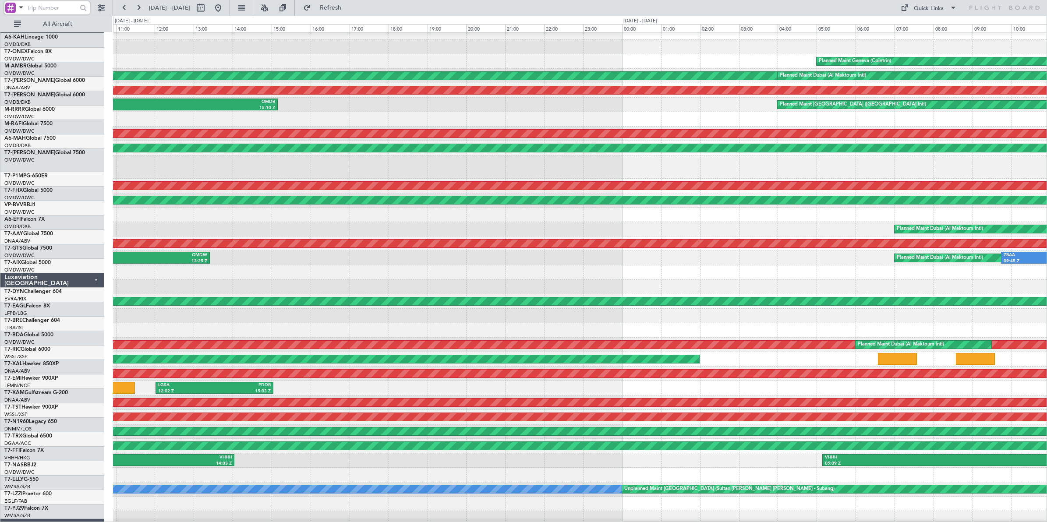
click at [217, 222] on div "Planned Maint Dubai (Al Maktoum Intl) VIDP 07:14 Z OMDW 10:10 Z" at bounding box center [580, 229] width 934 height 14
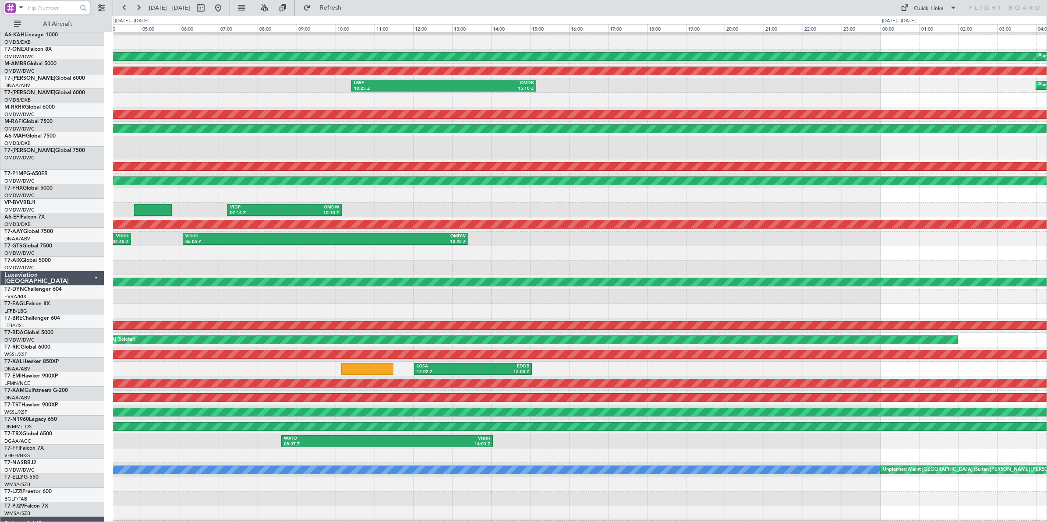
scroll to position [26, 0]
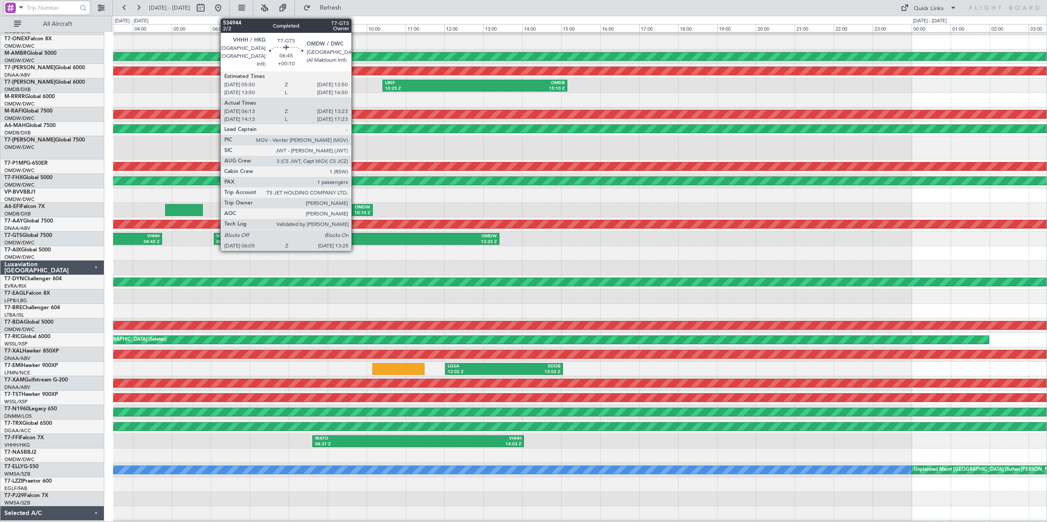
click at [356, 237] on div "VHHH" at bounding box center [286, 237] width 140 height 6
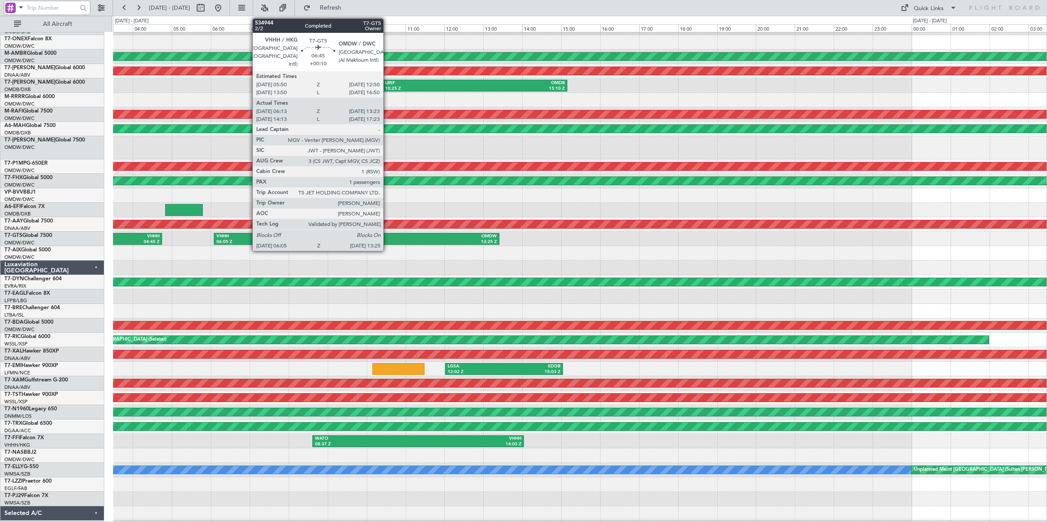
click at [388, 239] on div "OMDW" at bounding box center [427, 237] width 140 height 6
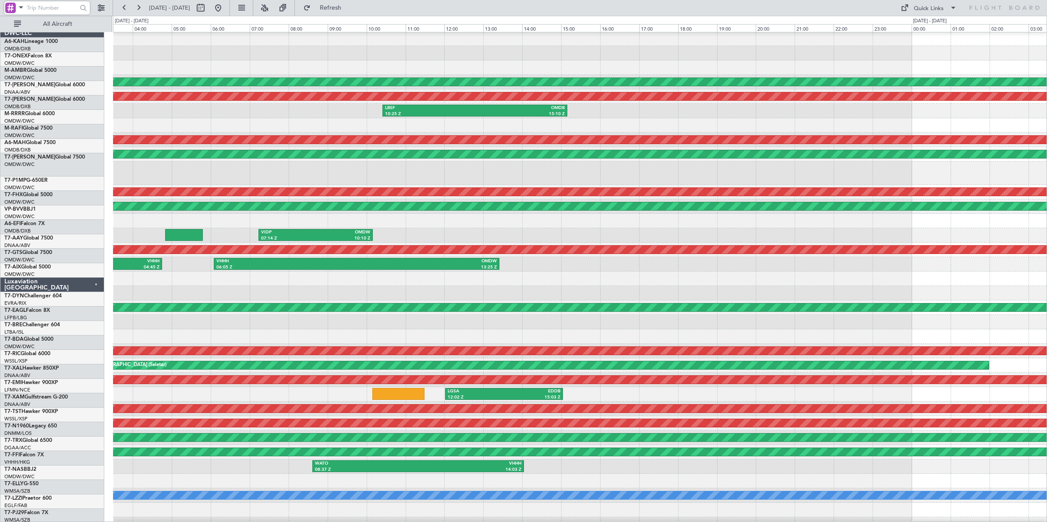
scroll to position [0, 0]
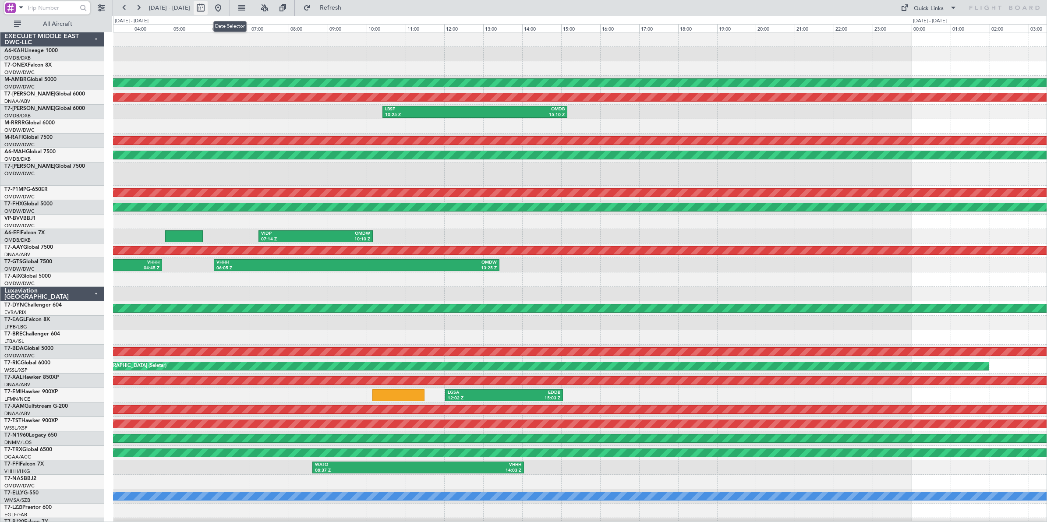
click at [208, 9] on button at bounding box center [201, 8] width 14 height 14
select select "8"
select select "2025"
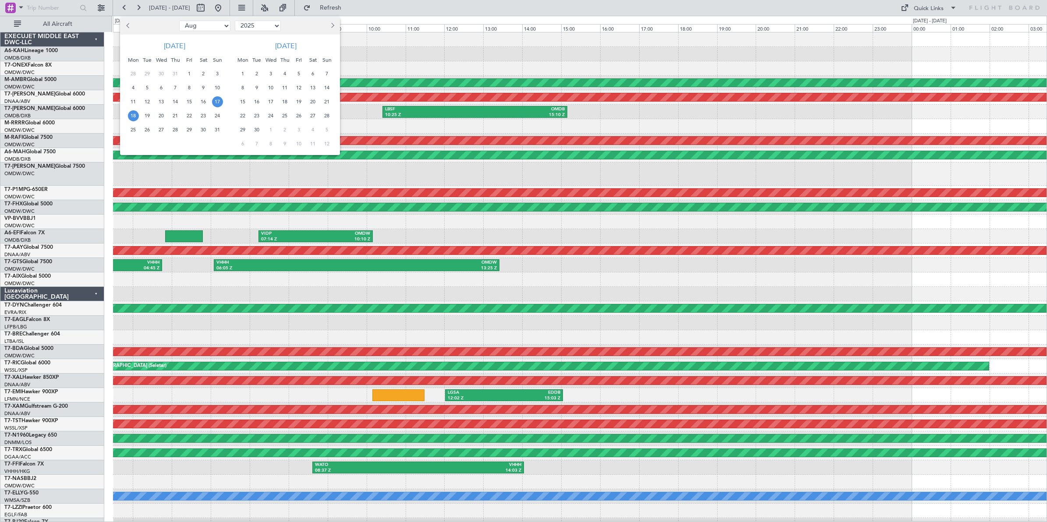
click at [209, 26] on select "Jan Feb Mar Apr May Jun [DATE] Aug Sep Oct Nov Dec" at bounding box center [204, 26] width 51 height 11
select select "9"
click at [179, 21] on select "Jan Feb Mar Apr May Jun [DATE] Aug Sep Oct Nov Dec" at bounding box center [204, 26] width 51 height 11
click at [162, 88] on span "10" at bounding box center [161, 87] width 11 height 11
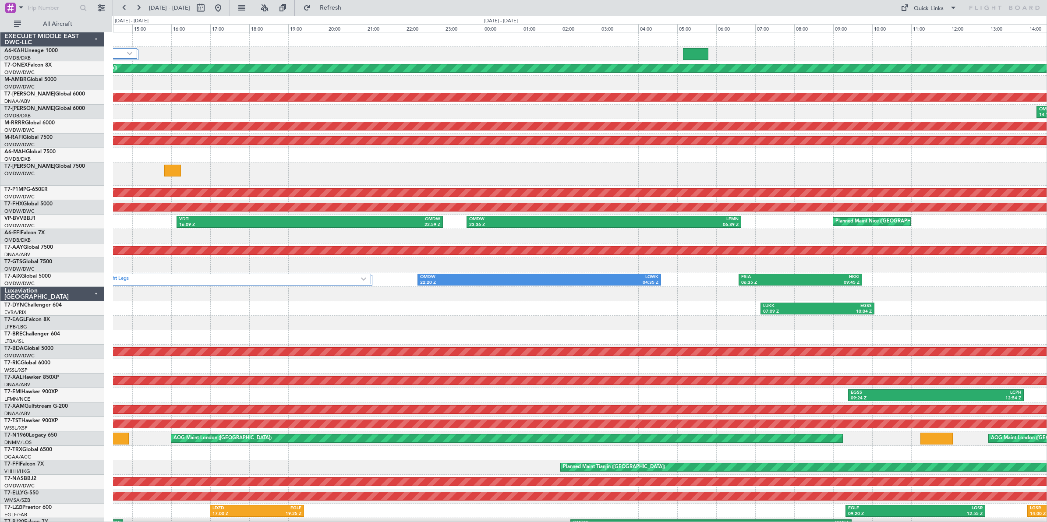
click at [96, 244] on div "2 Flight Legs Planned Maint [GEOGRAPHIC_DATA] ([GEOGRAPHIC_DATA]) OMDW 01:30 Z …" at bounding box center [523, 269] width 1047 height 507
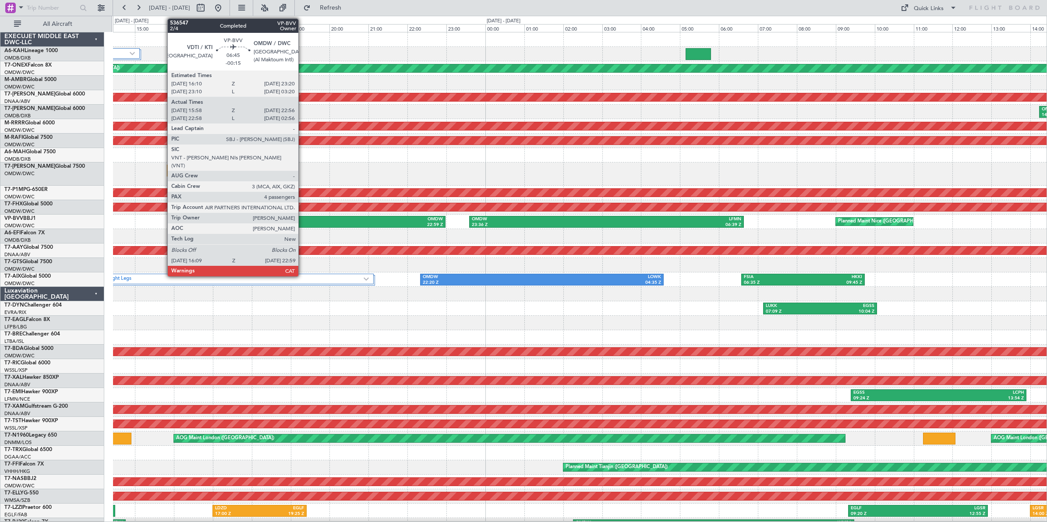
click at [303, 220] on div "VDTI" at bounding box center [247, 219] width 131 height 6
